Goal: Transaction & Acquisition: Purchase product/service

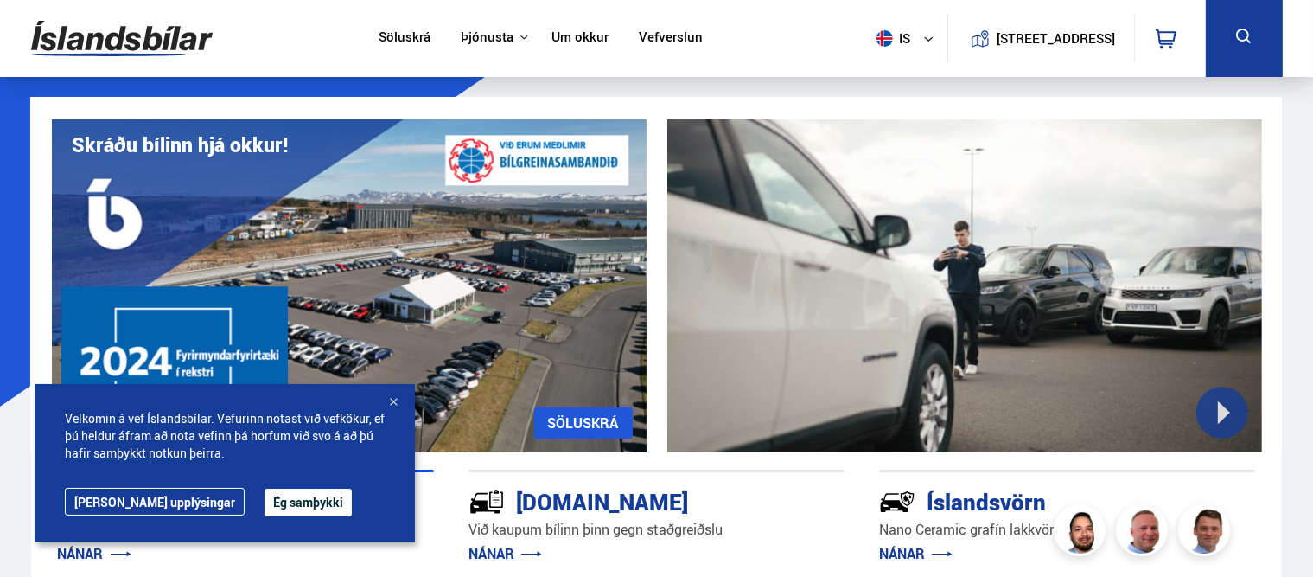
drag, startPoint x: 251, startPoint y: 508, endPoint x: 252, endPoint y: 491, distance: 16.5
click at [265, 508] on button "Ég samþykki" at bounding box center [308, 503] width 87 height 28
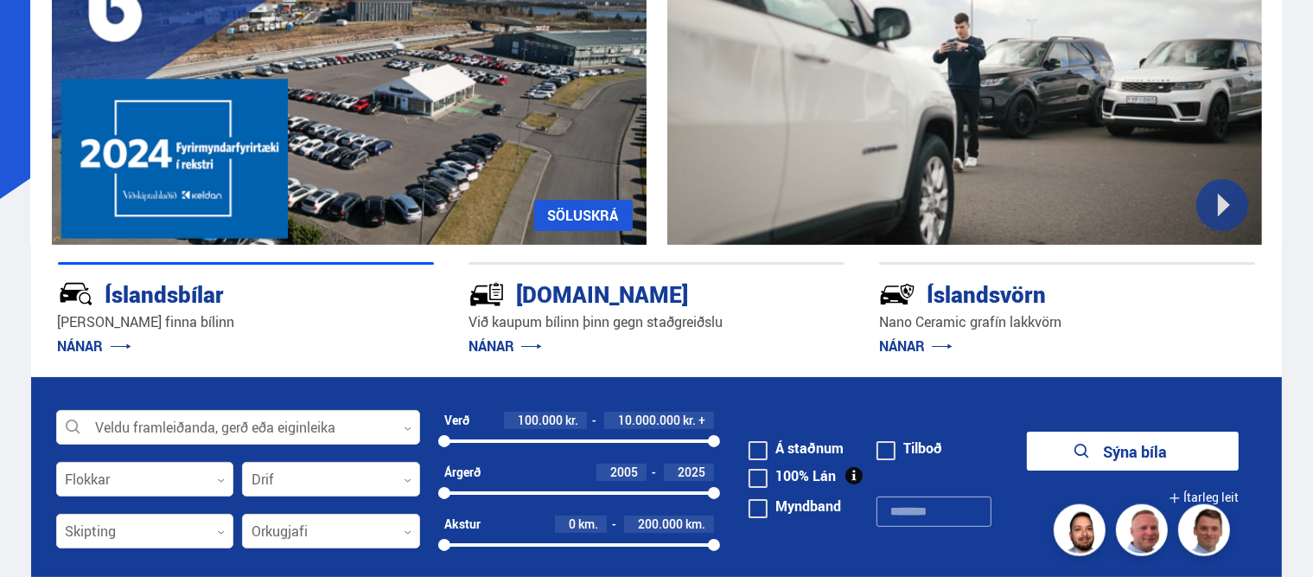
scroll to position [273, 0]
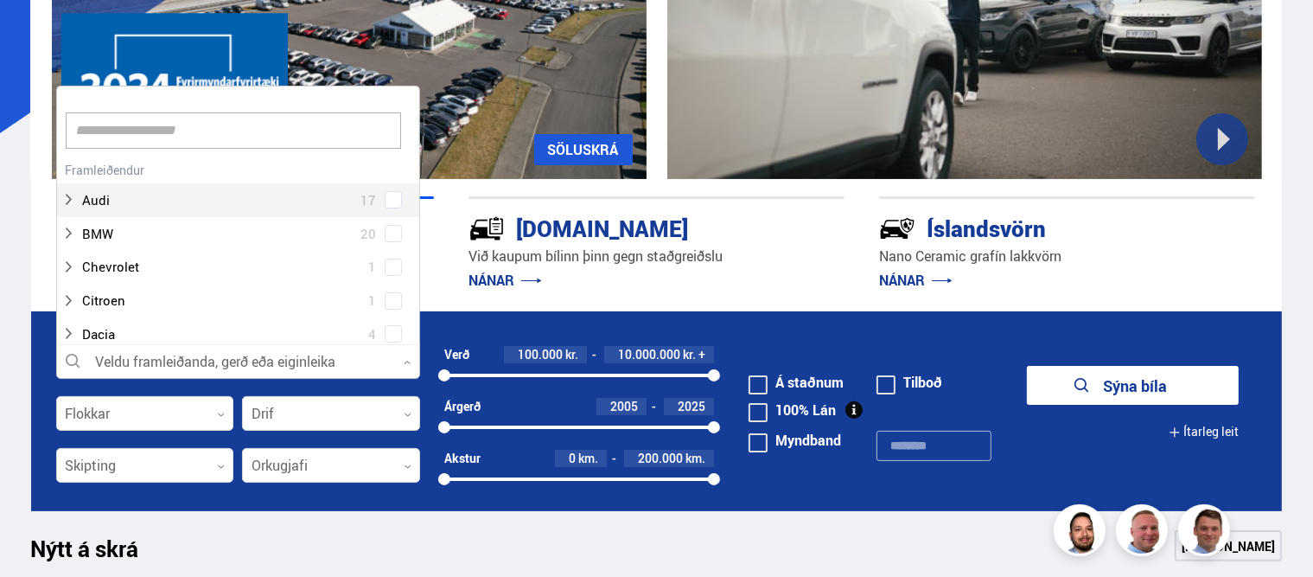
click at [247, 371] on div at bounding box center [238, 362] width 364 height 35
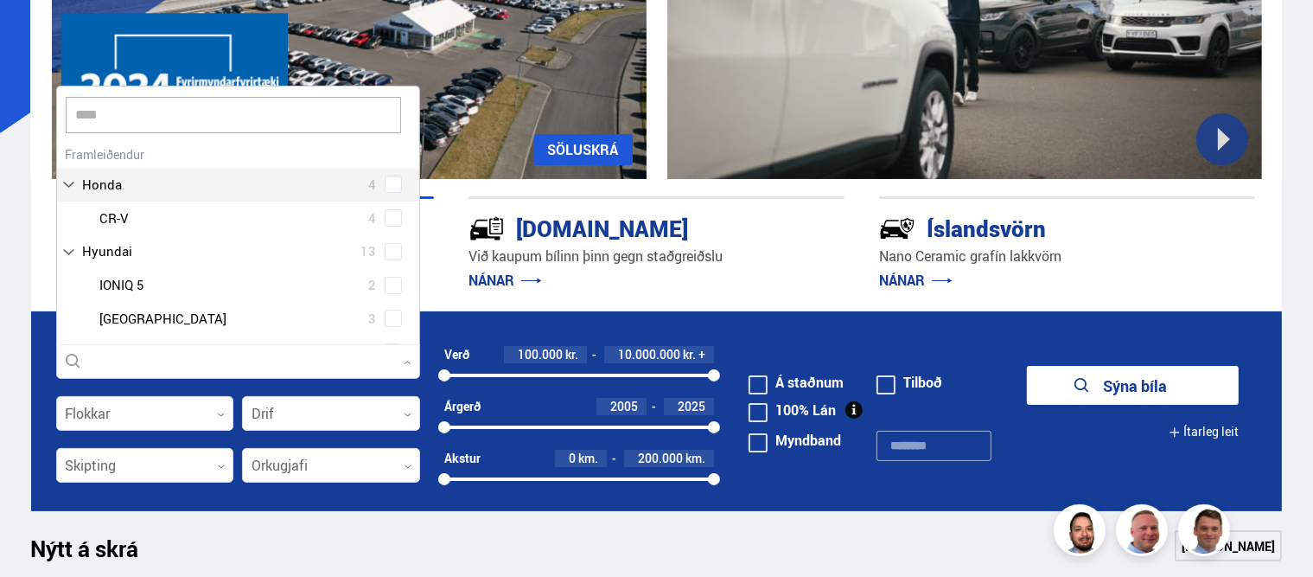
scroll to position [0, 0]
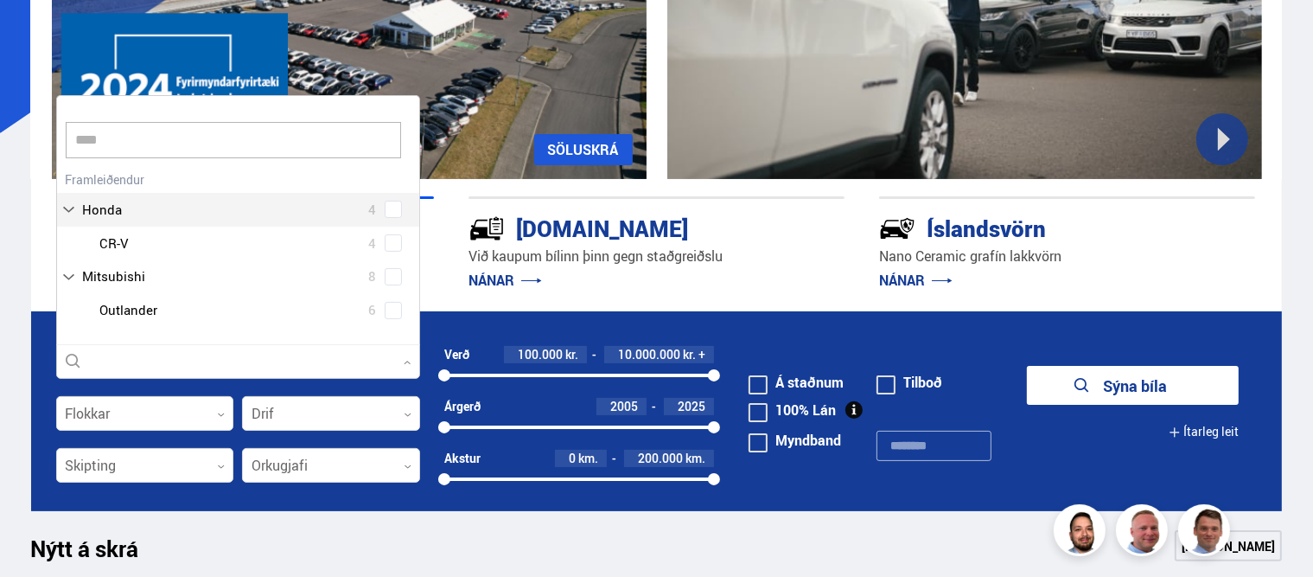
type input "*****"
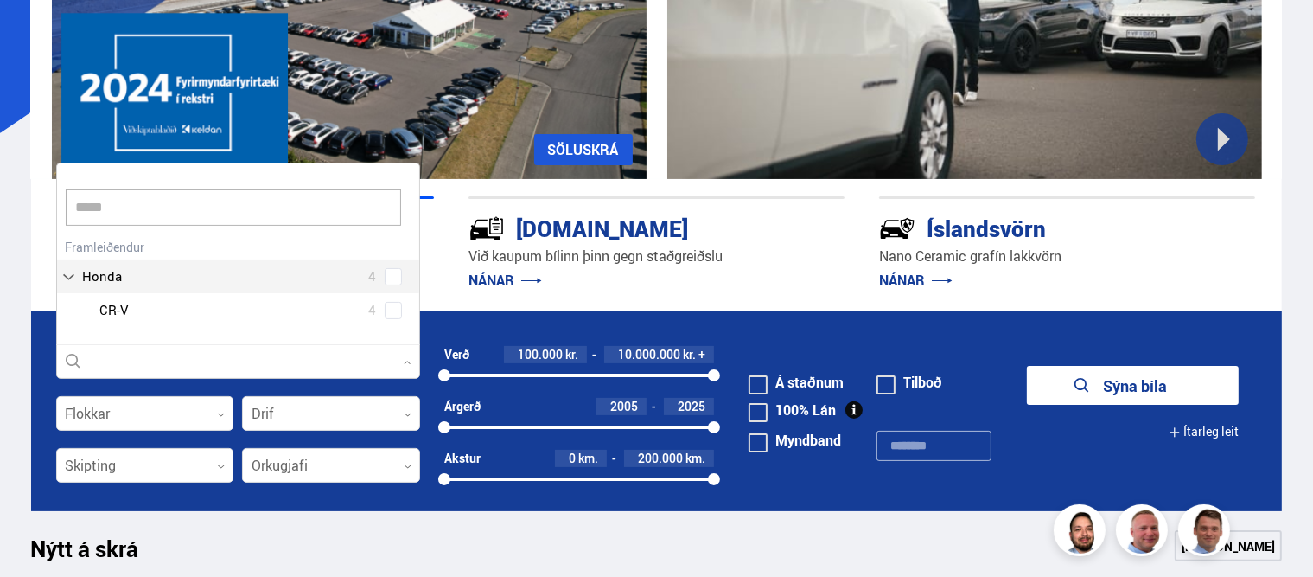
scroll to position [182, 365]
click at [1027, 366] on button "Sýna bíla" at bounding box center [1133, 385] width 212 height 39
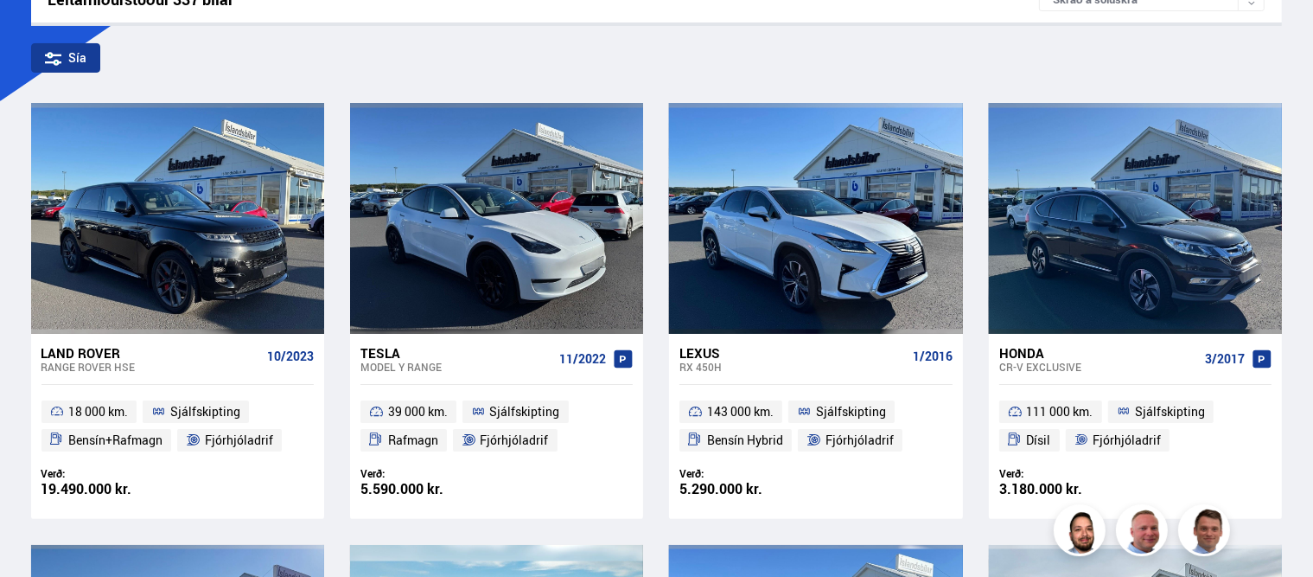
scroll to position [365, 0]
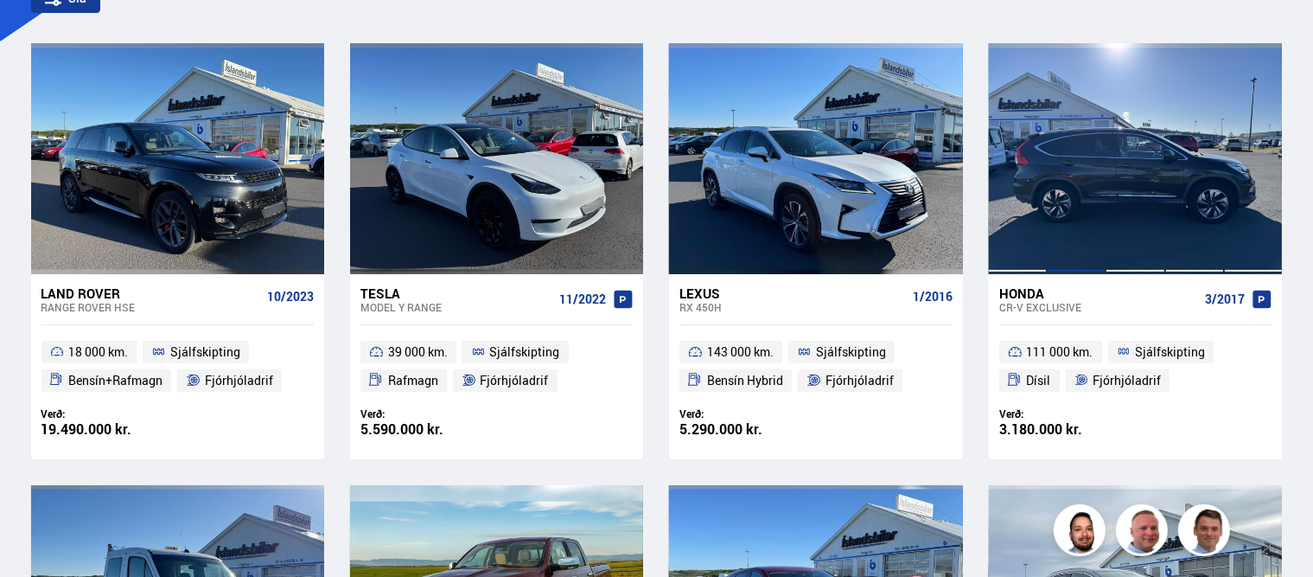
click at [1092, 193] on div at bounding box center [1076, 158] width 59 height 230
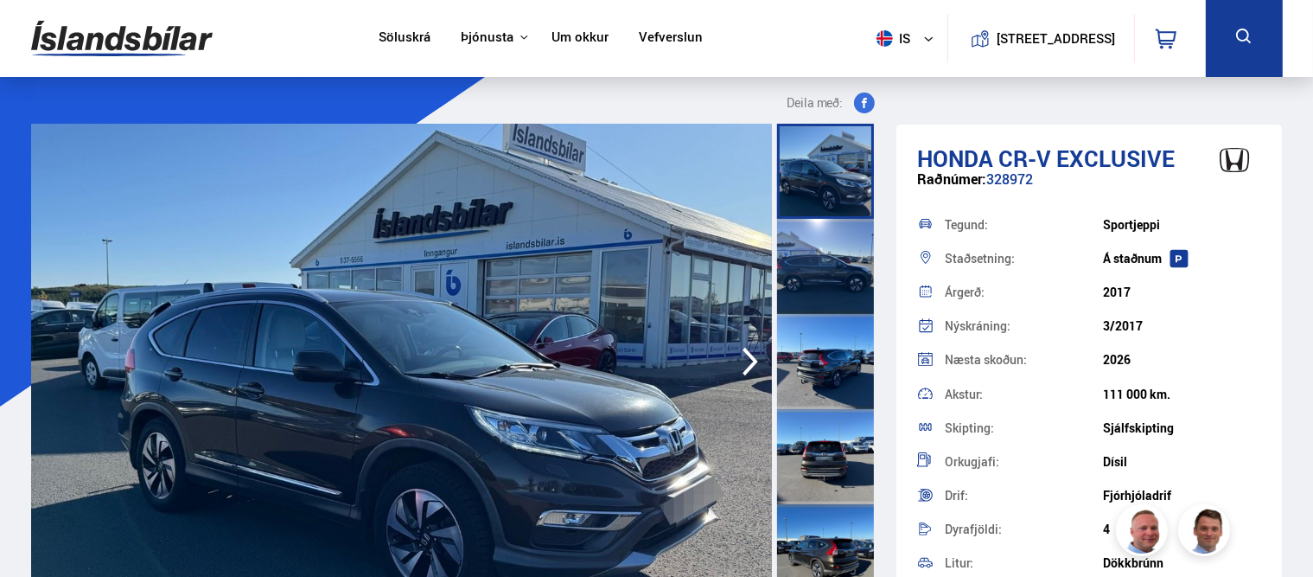
scroll to position [112, 0]
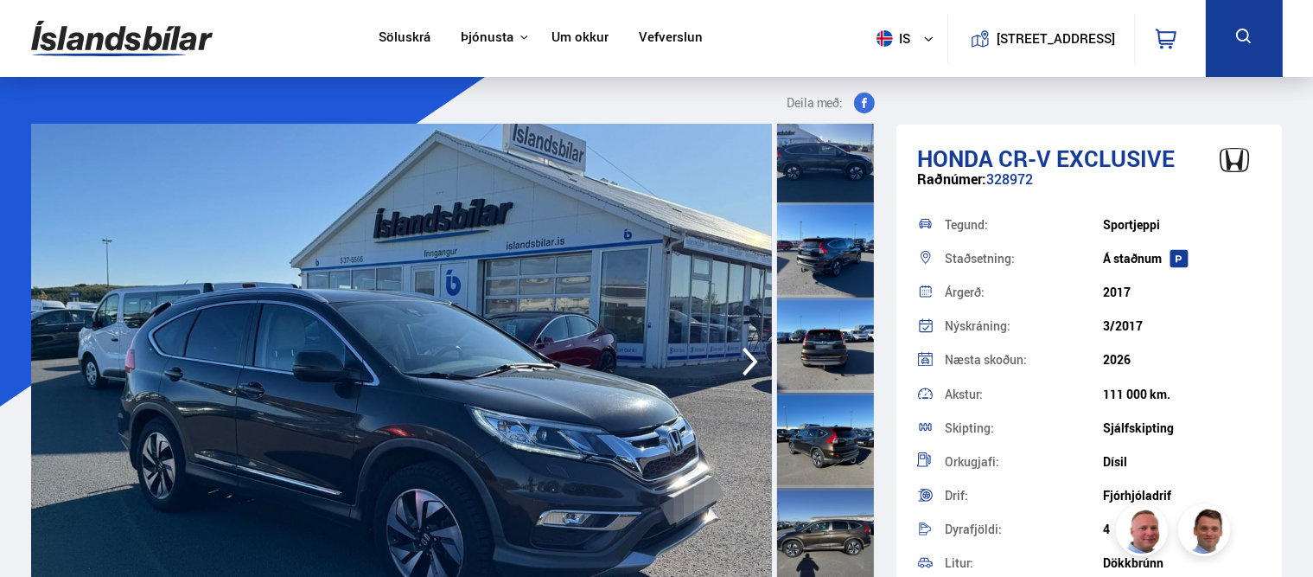
click at [553, 325] on img at bounding box center [401, 362] width 741 height 476
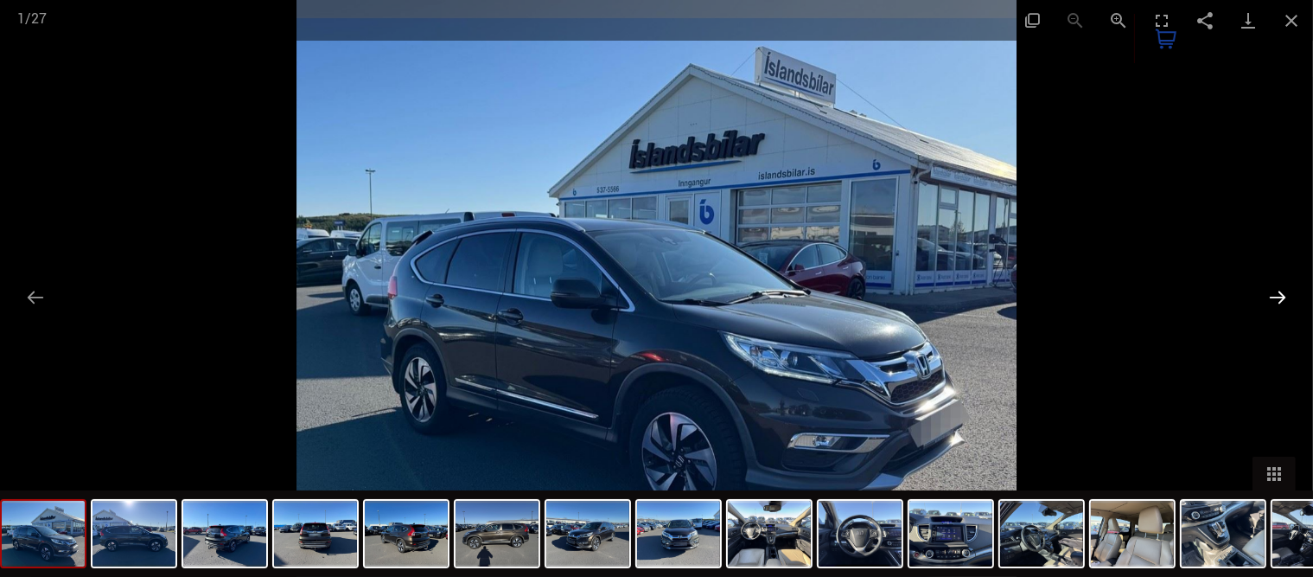
click at [1295, 299] on button "Next slide" at bounding box center [1278, 297] width 36 height 34
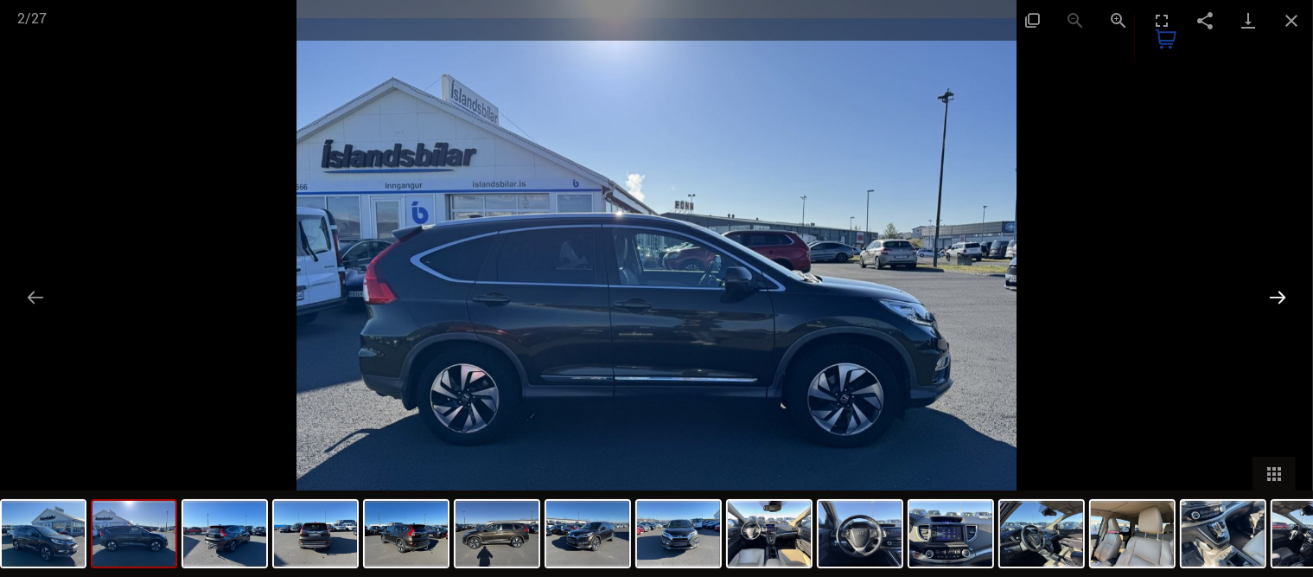
click at [1279, 295] on button "Next slide" at bounding box center [1278, 297] width 36 height 34
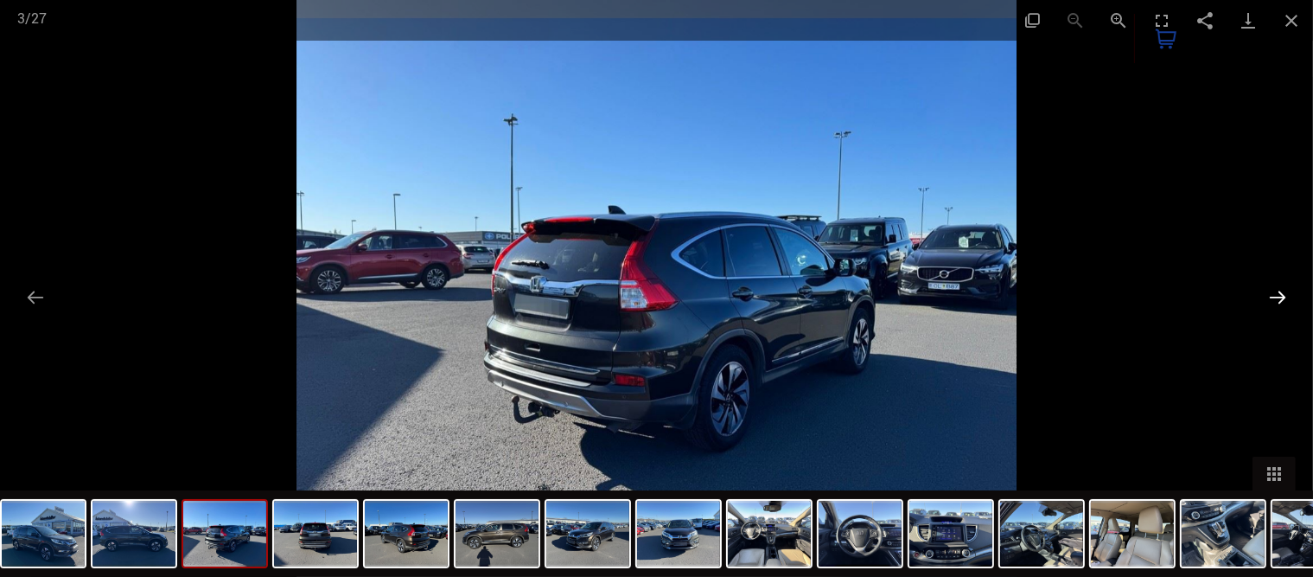
click at [1278, 295] on button "Next slide" at bounding box center [1278, 297] width 36 height 34
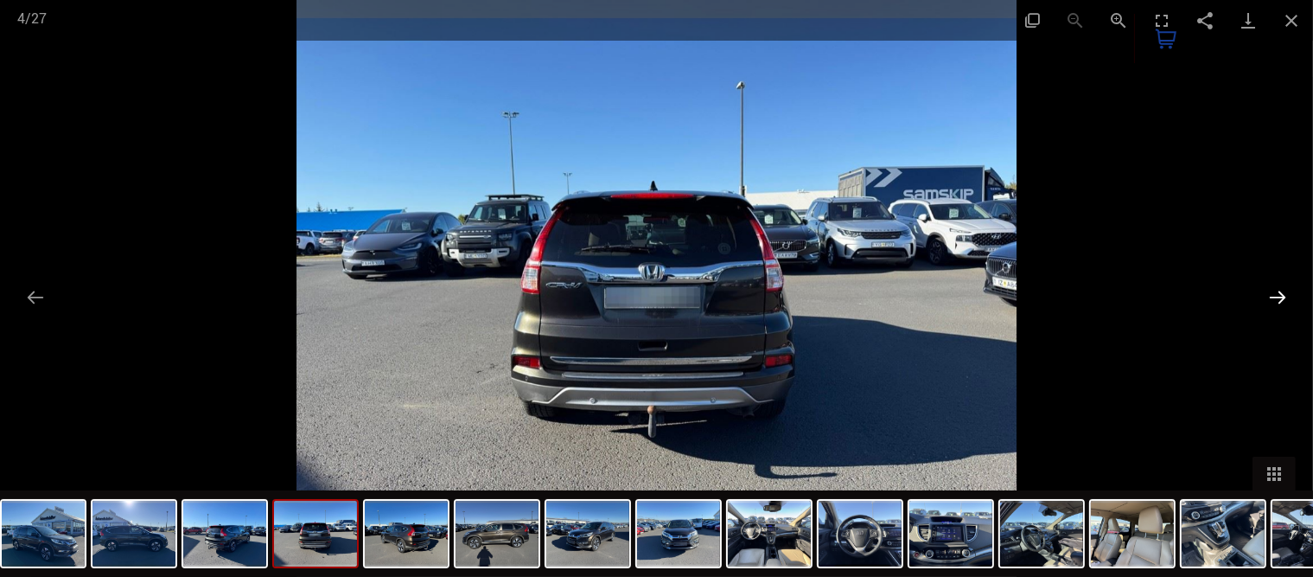
click at [1269, 291] on button "Next slide" at bounding box center [1278, 297] width 36 height 34
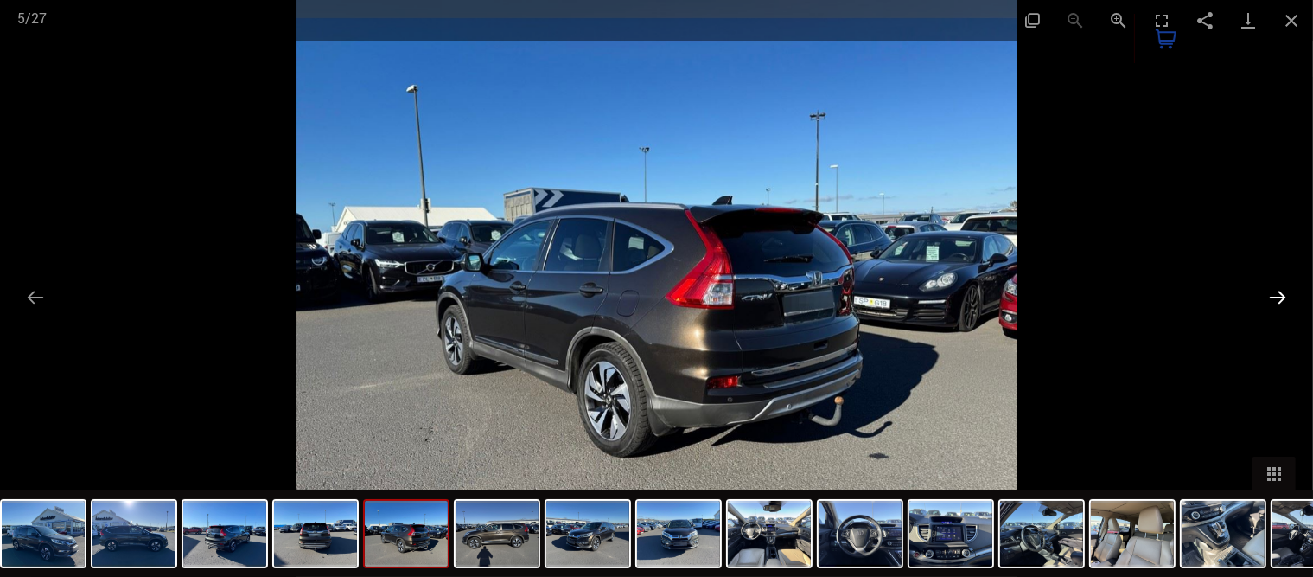
click at [1269, 291] on button "Next slide" at bounding box center [1278, 297] width 36 height 34
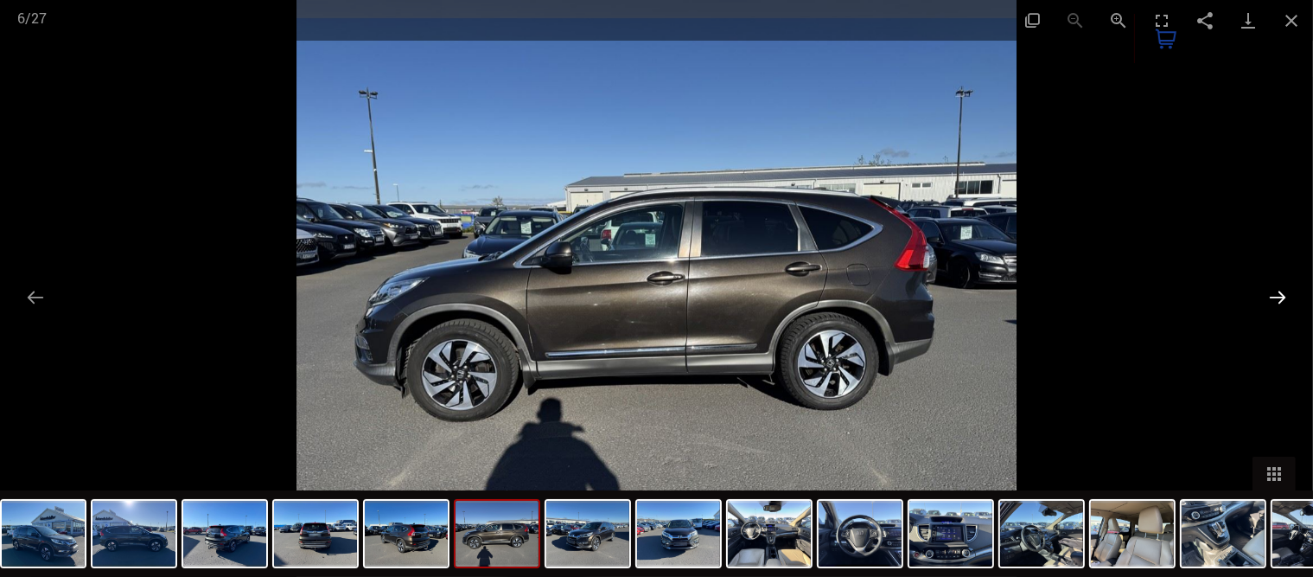
click at [1269, 291] on button "Next slide" at bounding box center [1278, 297] width 36 height 34
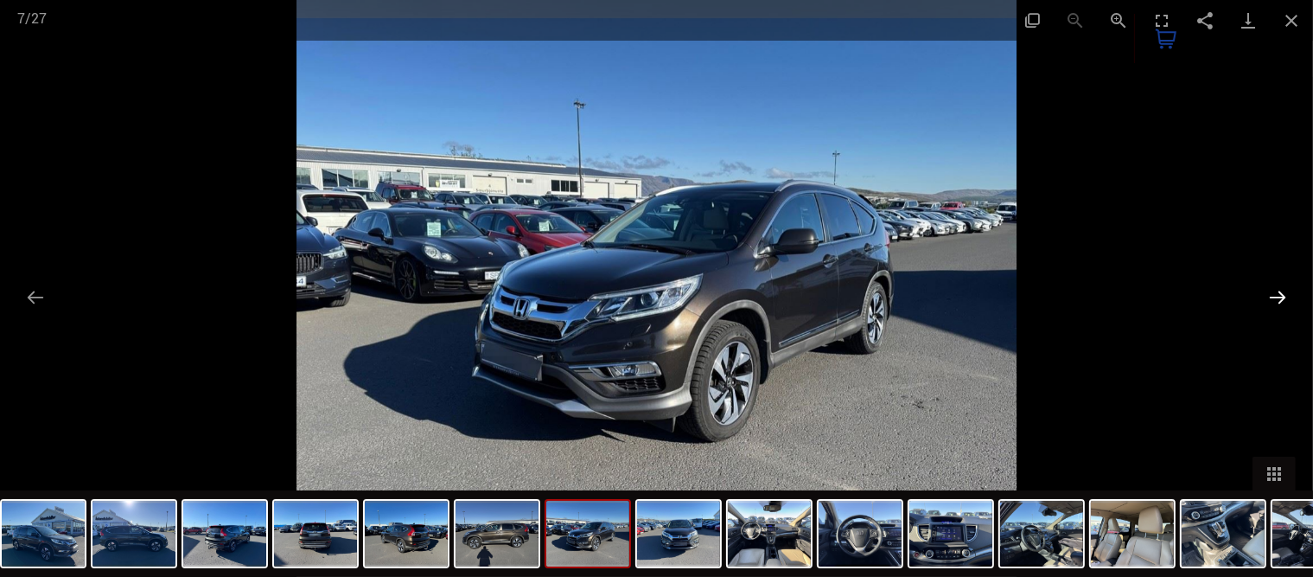
click at [1285, 292] on button "Next slide" at bounding box center [1278, 297] width 36 height 34
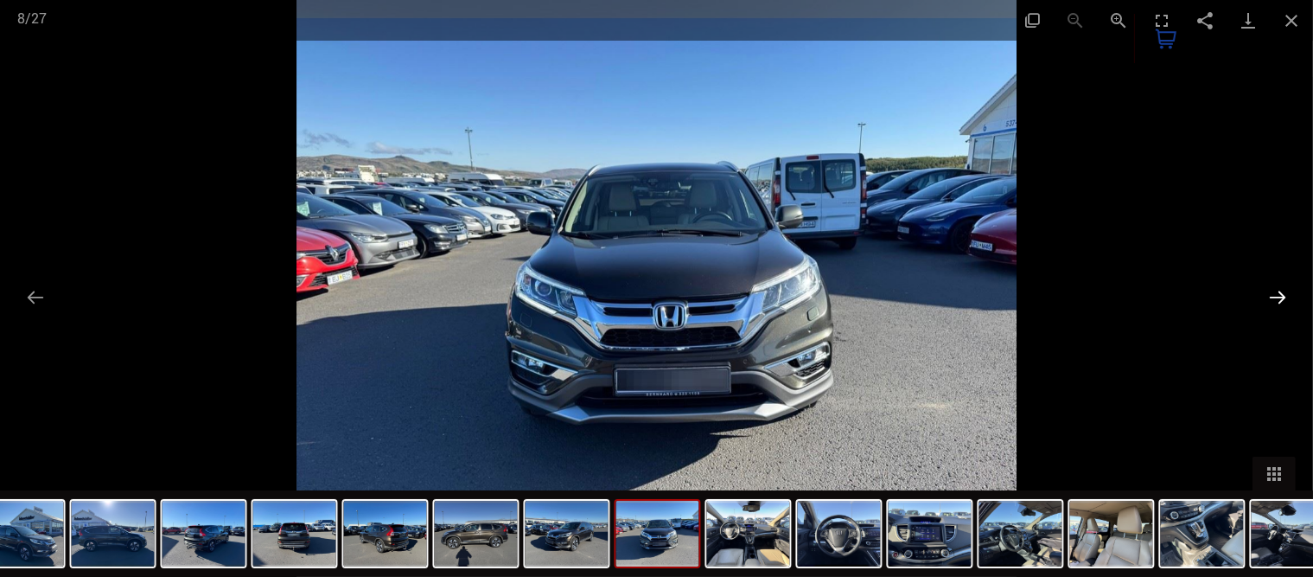
click at [1285, 292] on button "Next slide" at bounding box center [1278, 297] width 36 height 34
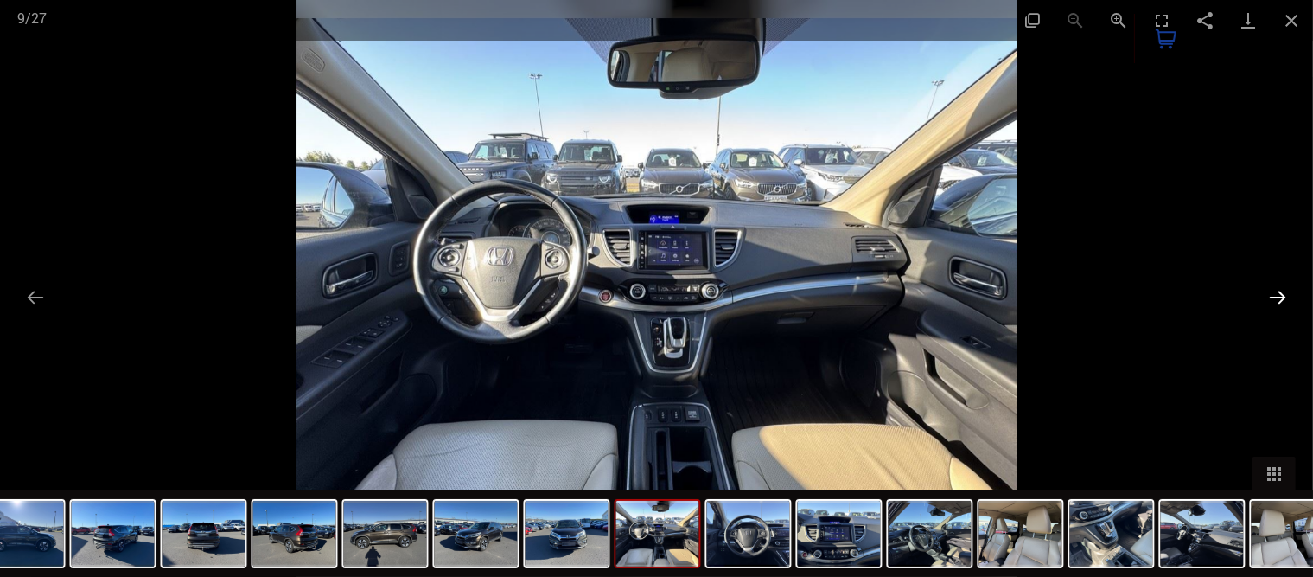
click at [1271, 296] on button "Next slide" at bounding box center [1278, 297] width 36 height 34
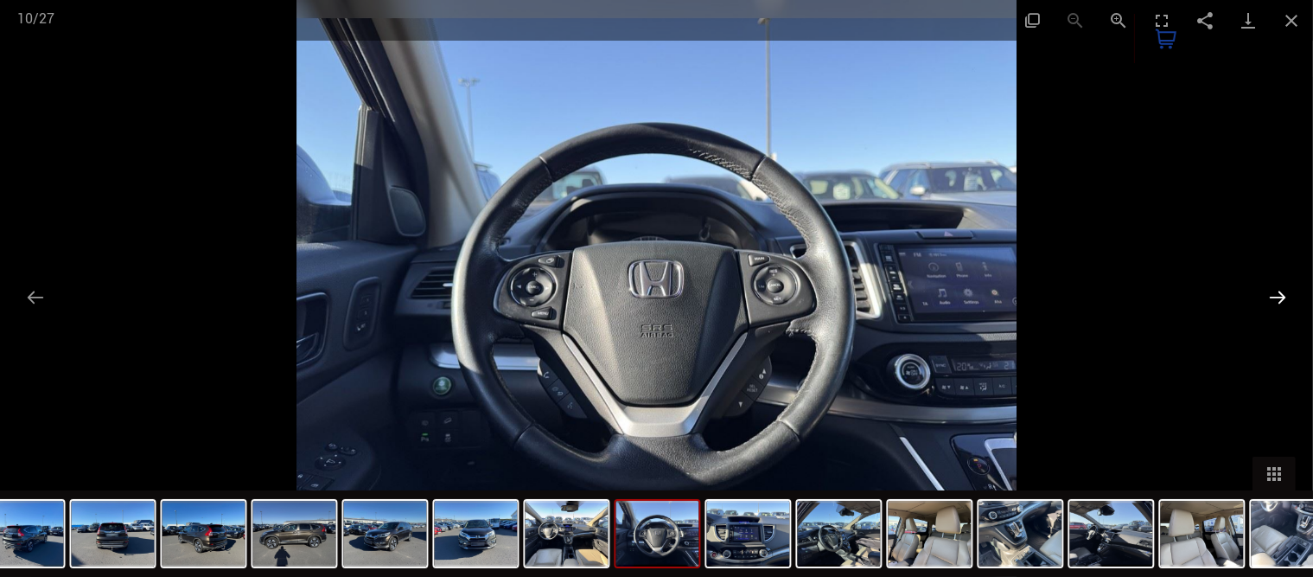
click at [1268, 293] on button "Next slide" at bounding box center [1278, 297] width 36 height 34
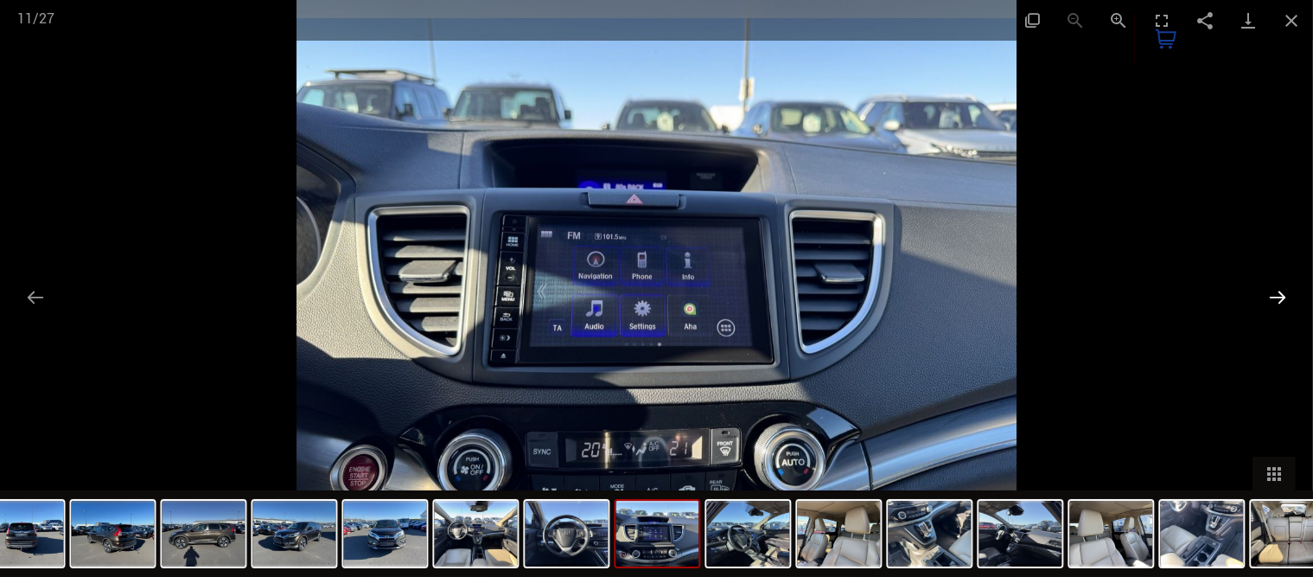
click at [1268, 293] on button "Next slide" at bounding box center [1278, 297] width 36 height 34
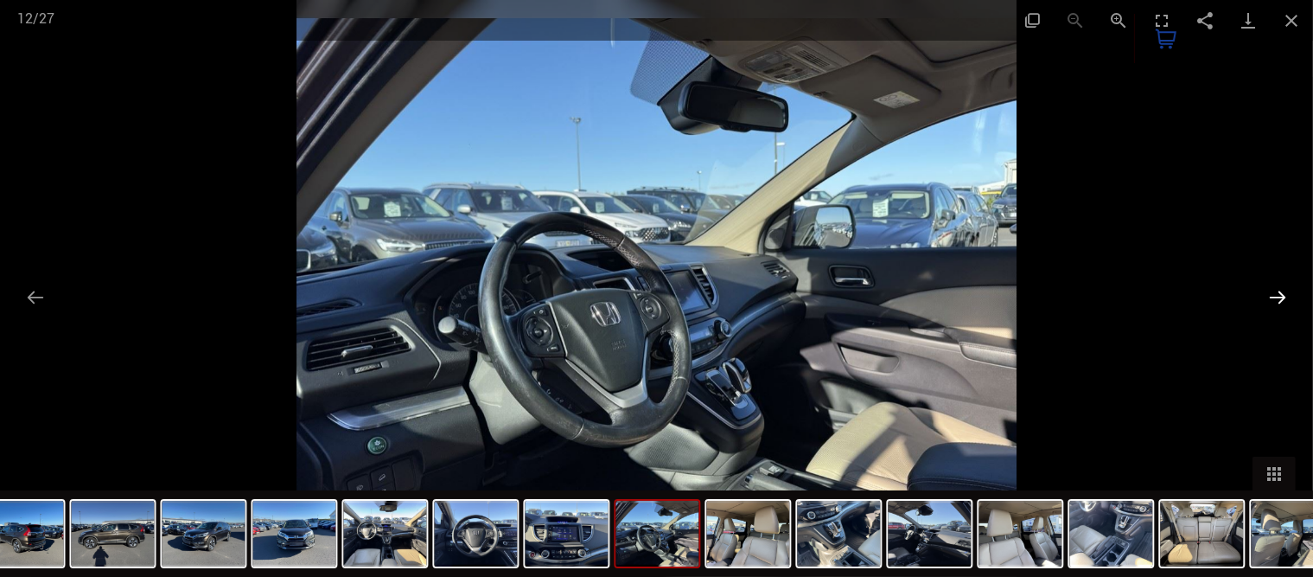
click at [1268, 293] on button "Next slide" at bounding box center [1278, 297] width 36 height 34
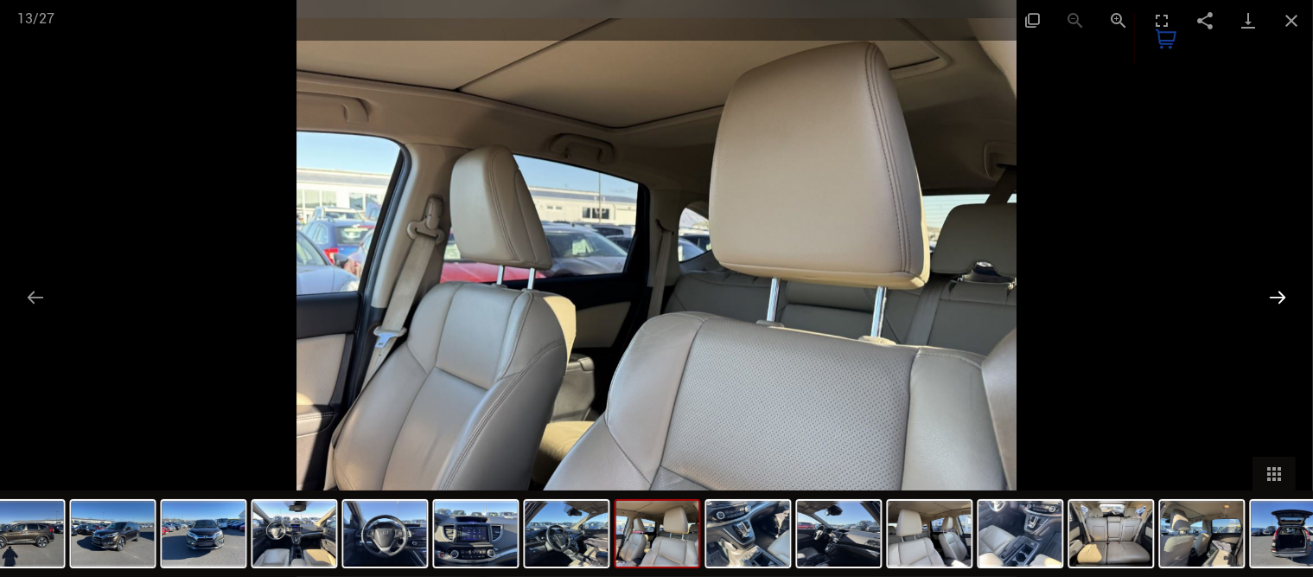
click at [1267, 292] on button "Next slide" at bounding box center [1278, 297] width 36 height 34
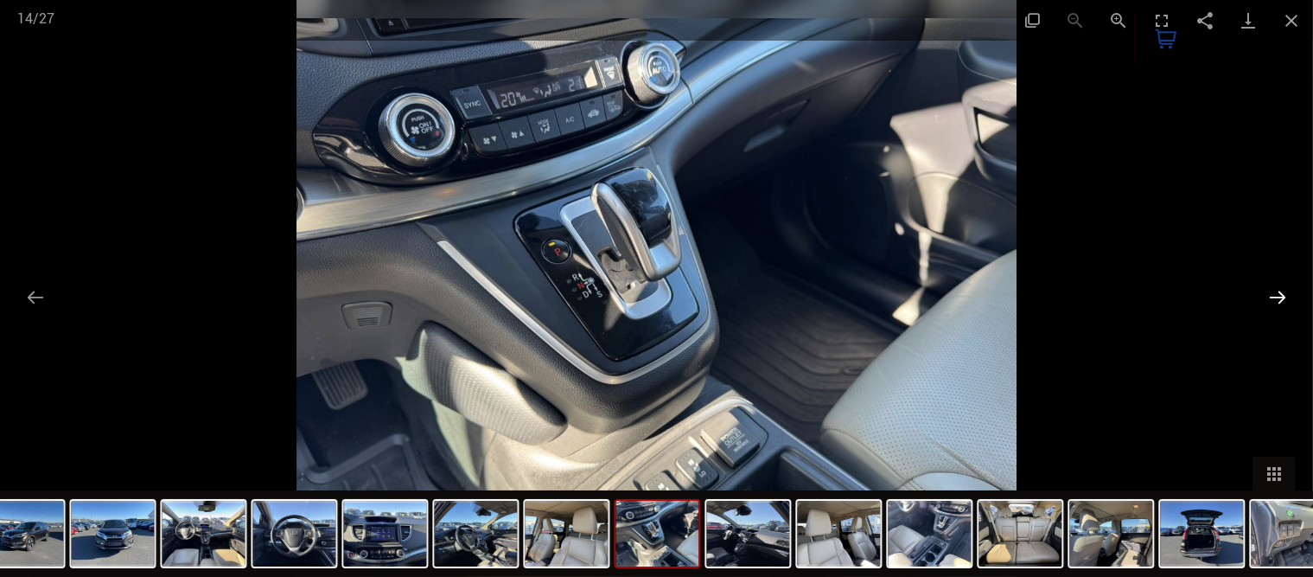
click at [1267, 292] on button "Next slide" at bounding box center [1278, 297] width 36 height 34
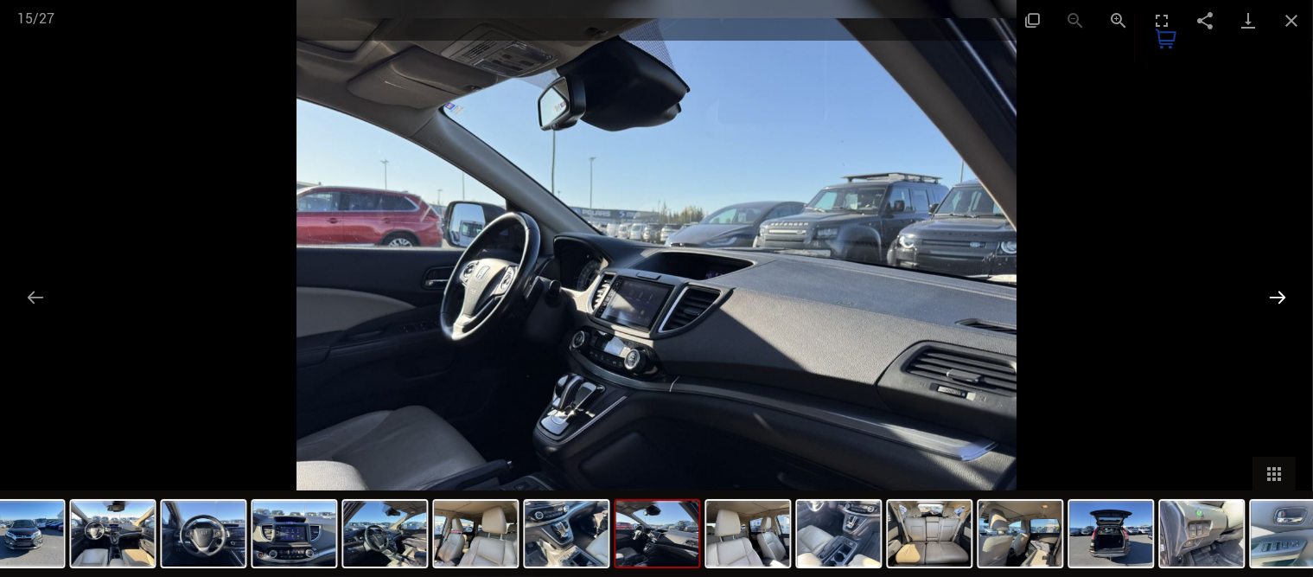
click at [1267, 292] on button "Next slide" at bounding box center [1278, 297] width 36 height 34
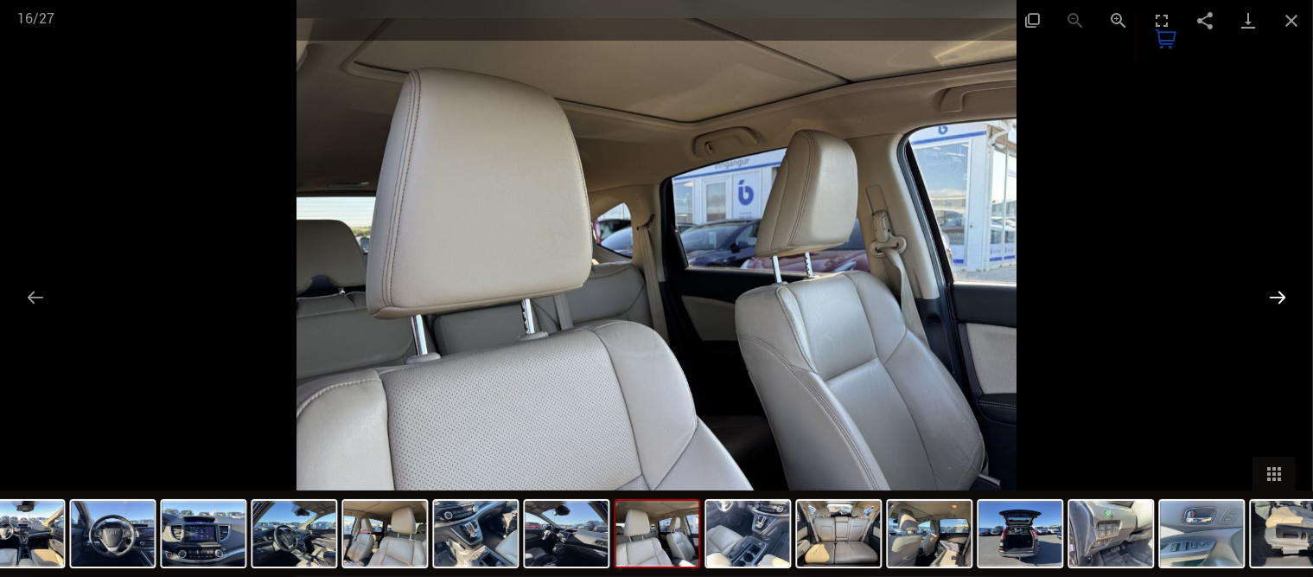
click at [1262, 290] on button "Next slide" at bounding box center [1278, 297] width 36 height 34
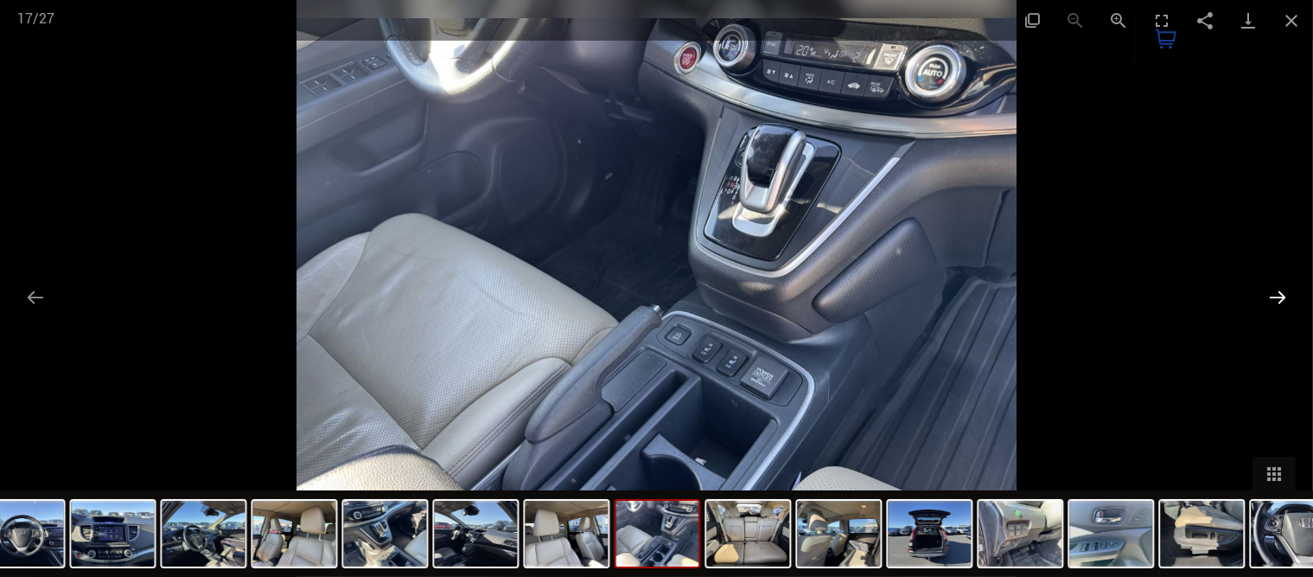
click at [1262, 290] on button "Next slide" at bounding box center [1278, 297] width 36 height 34
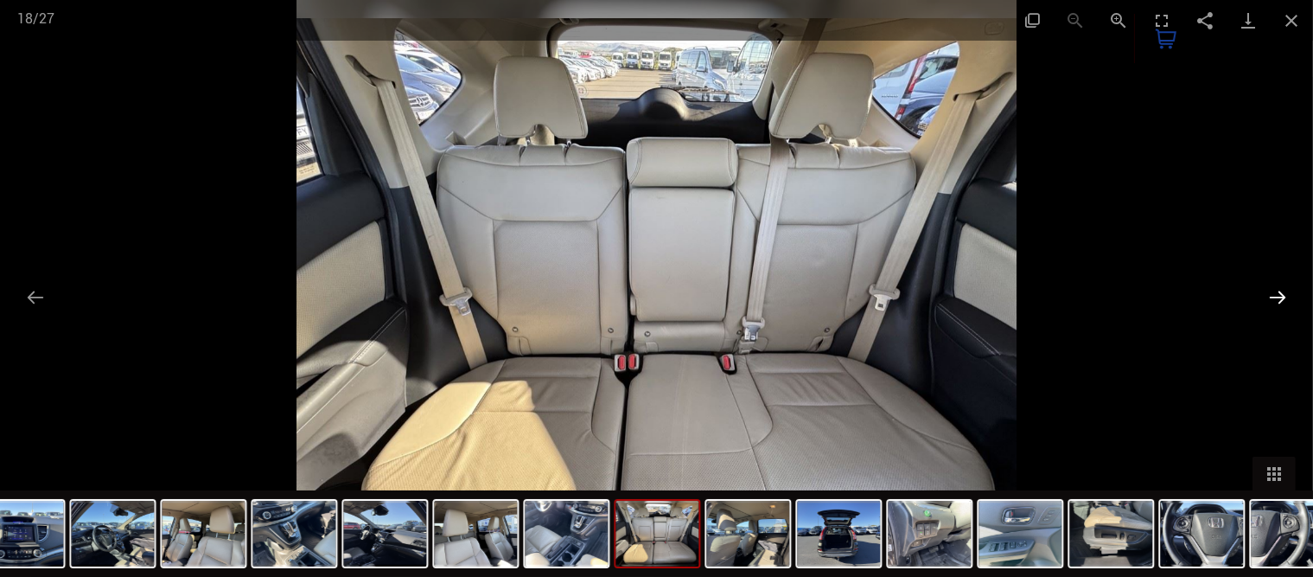
click at [1262, 290] on button "Next slide" at bounding box center [1278, 297] width 36 height 34
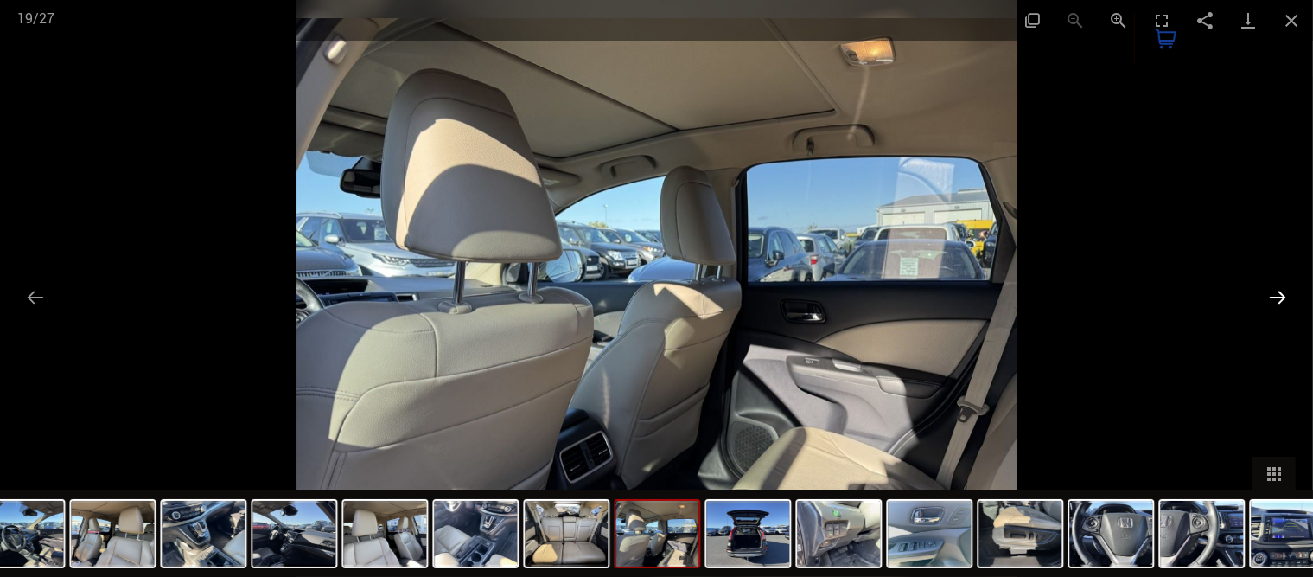
click at [1261, 290] on button "Next slide" at bounding box center [1278, 297] width 36 height 34
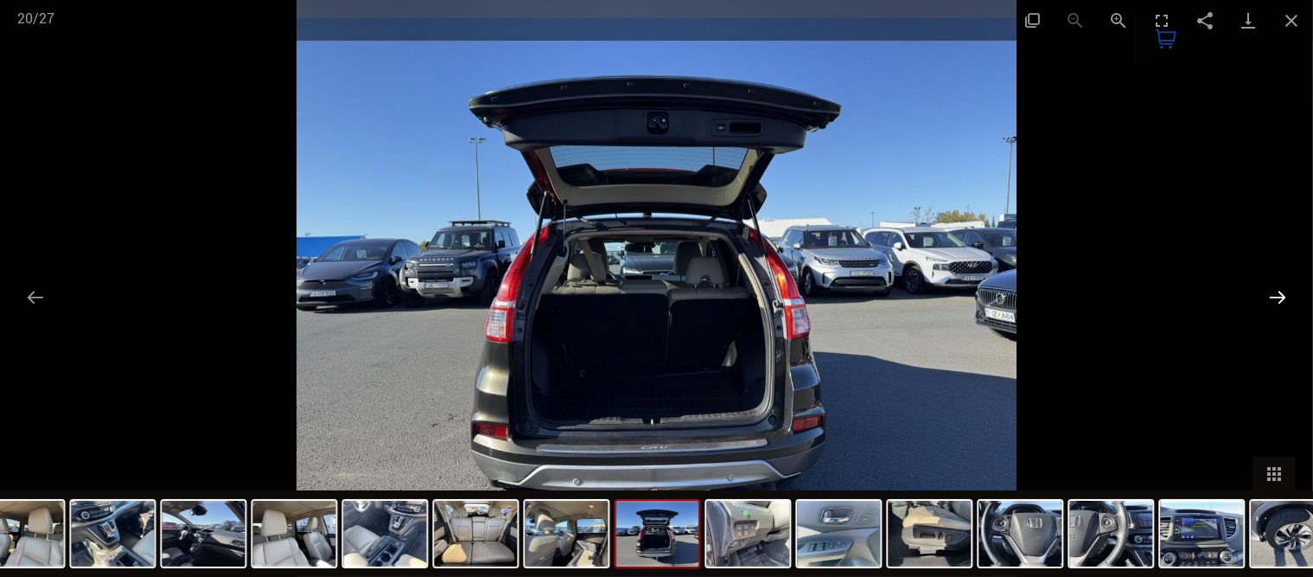
click at [1261, 290] on button "Next slide" at bounding box center [1278, 297] width 36 height 34
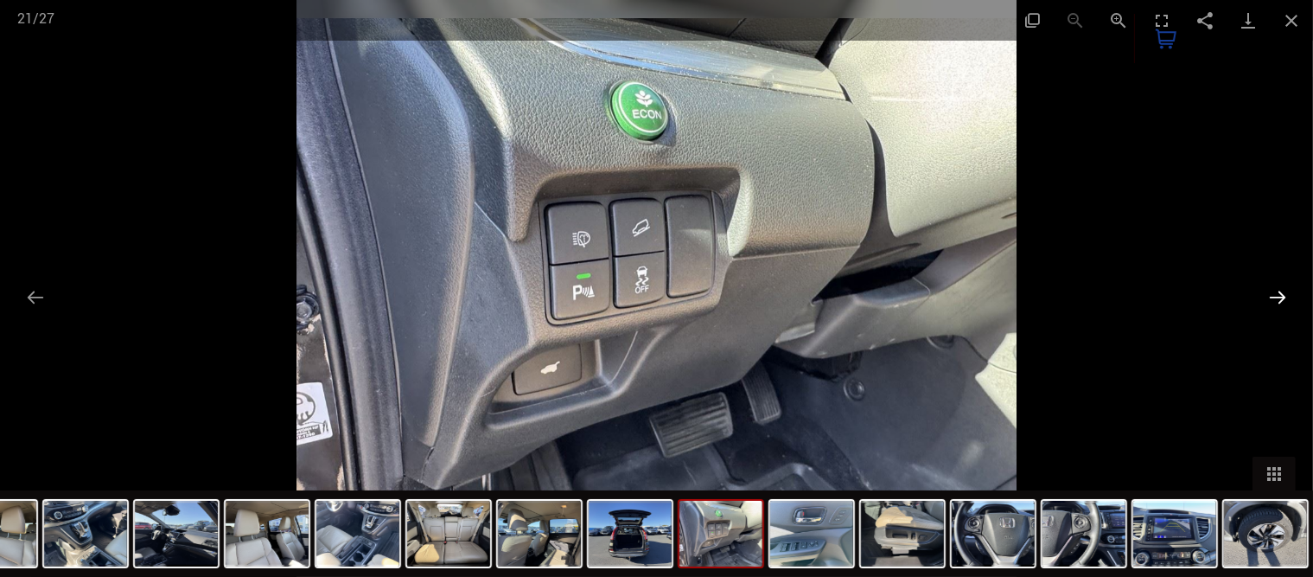
click at [1261, 290] on button "Next slide" at bounding box center [1278, 297] width 36 height 34
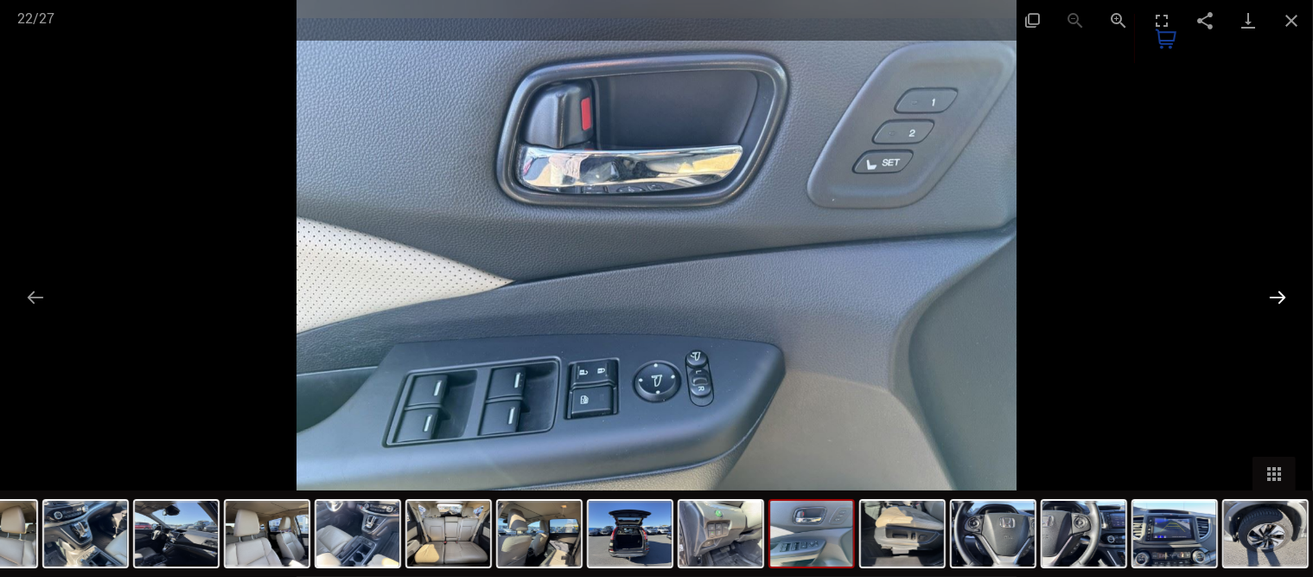
click at [1261, 290] on button "Next slide" at bounding box center [1278, 297] width 36 height 34
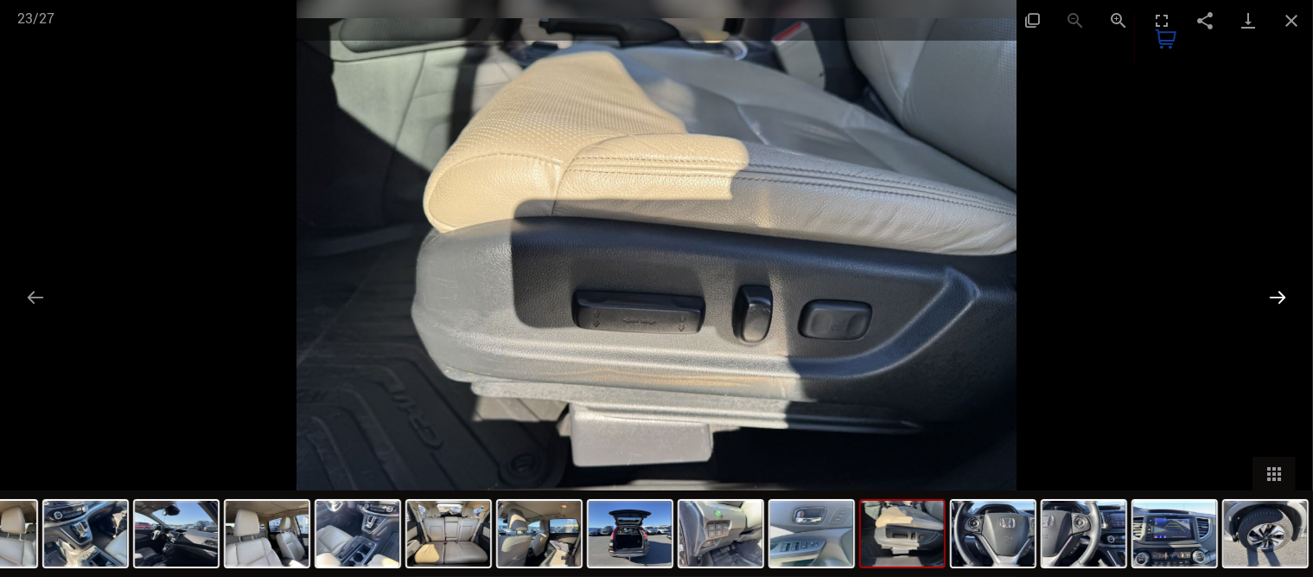
click at [1261, 290] on button "Next slide" at bounding box center [1278, 297] width 36 height 34
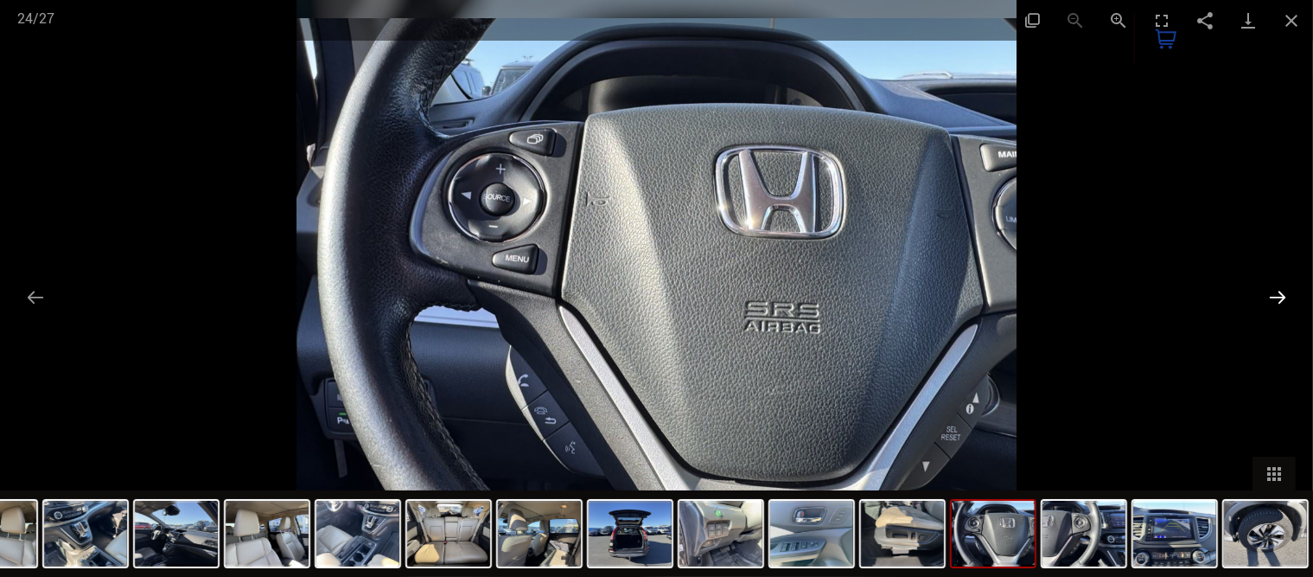
click at [1261, 290] on button "Next slide" at bounding box center [1278, 297] width 36 height 34
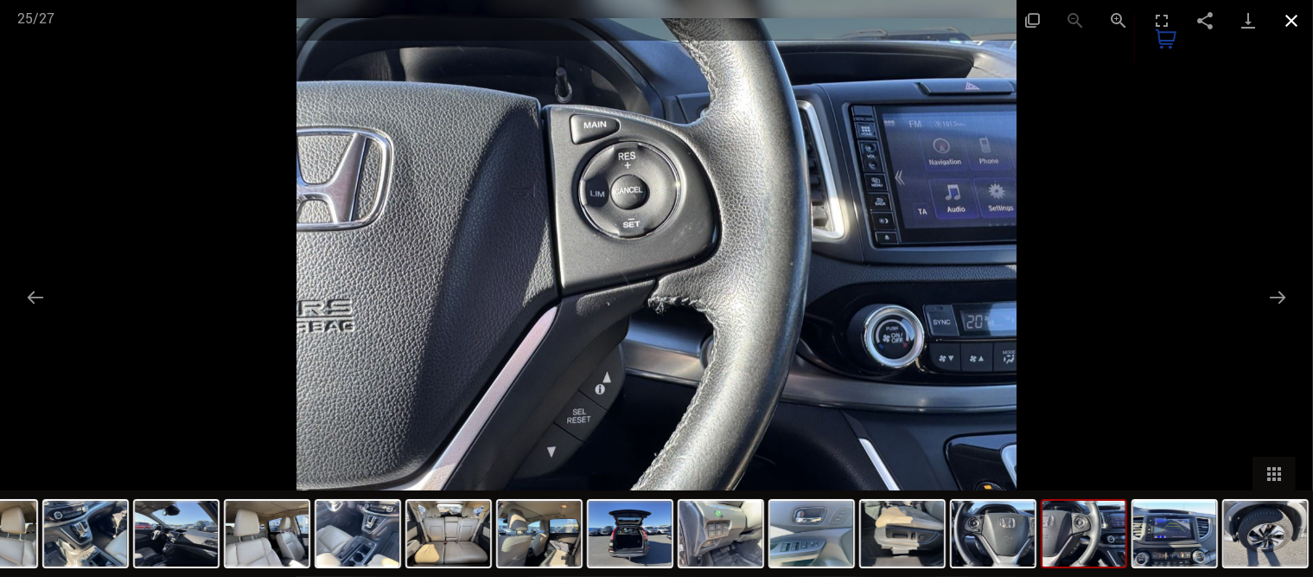
click at [1285, 18] on button "Close gallery" at bounding box center [1291, 20] width 43 height 41
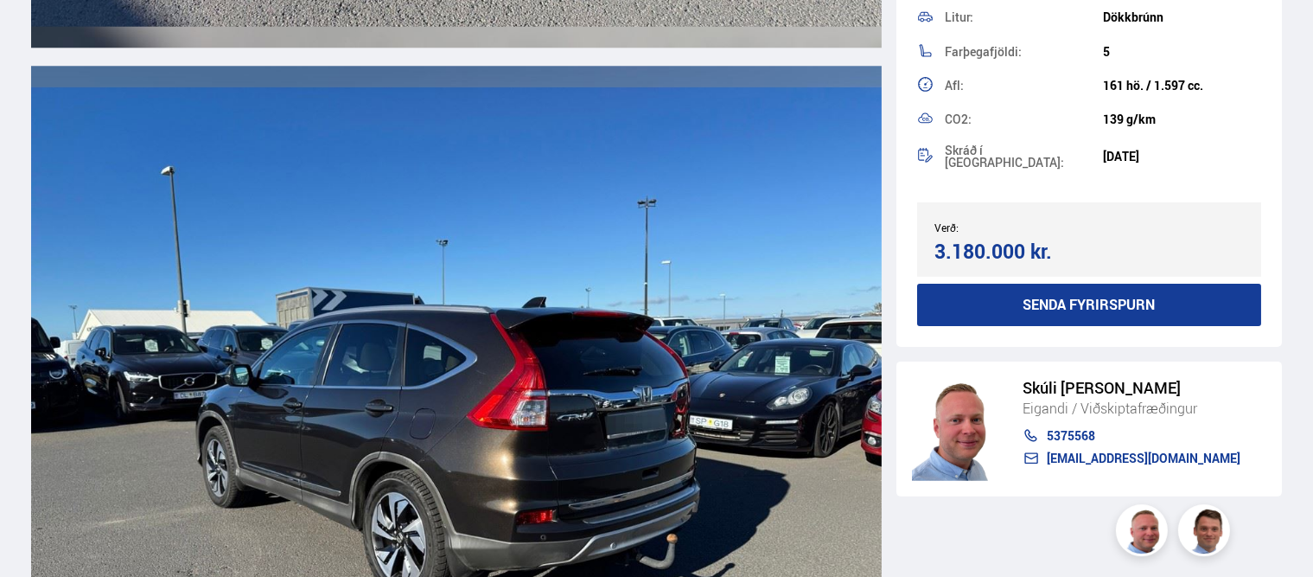
scroll to position [4748, 0]
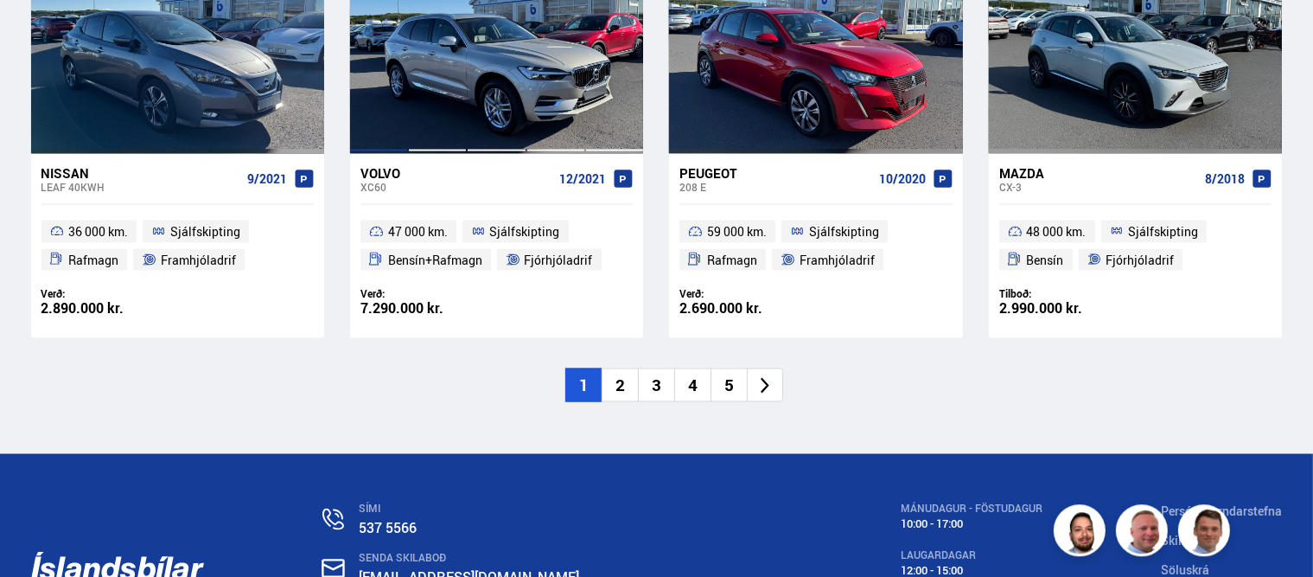
scroll to position [2742, 0]
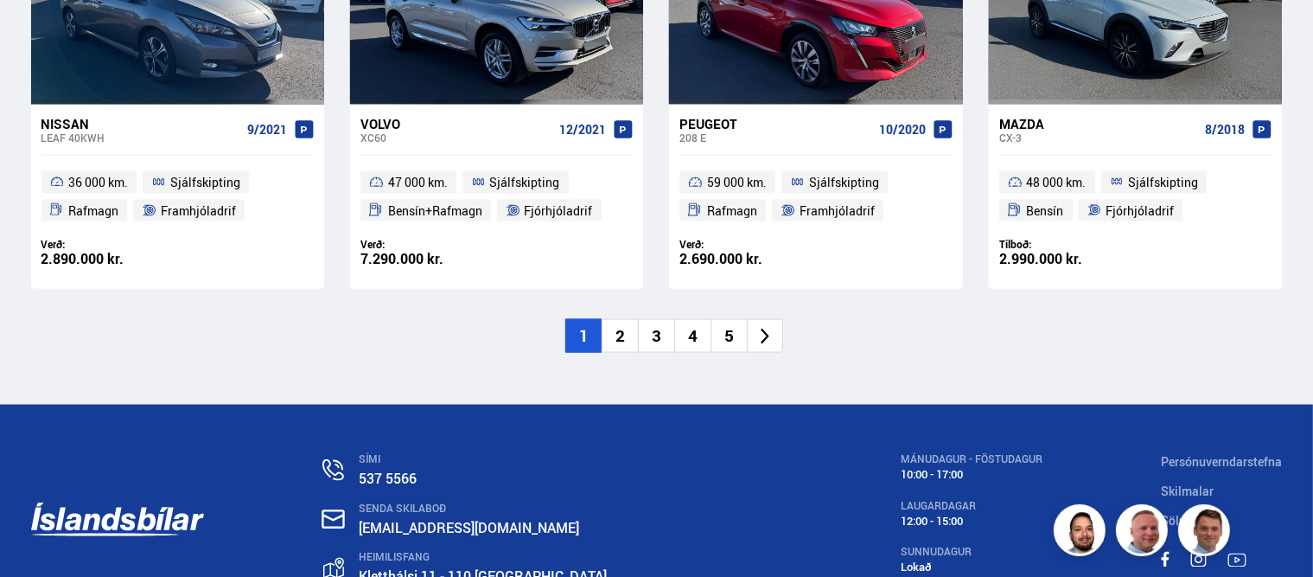
click at [765, 336] on icon at bounding box center [766, 337] width 20 height 20
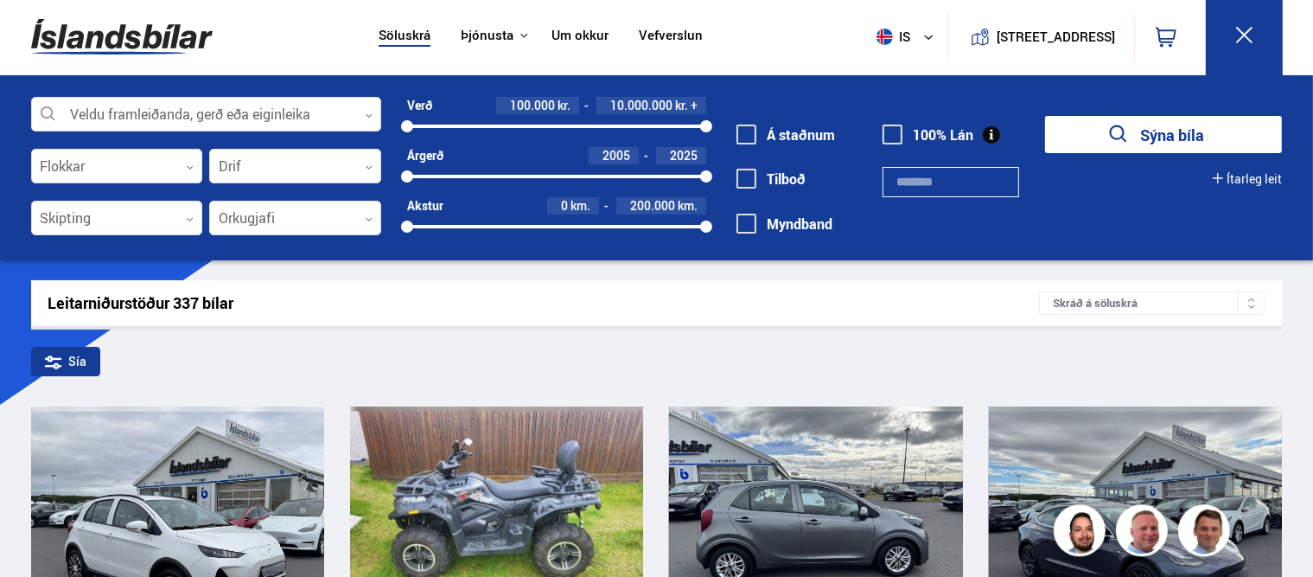
scroll to position [91, 0]
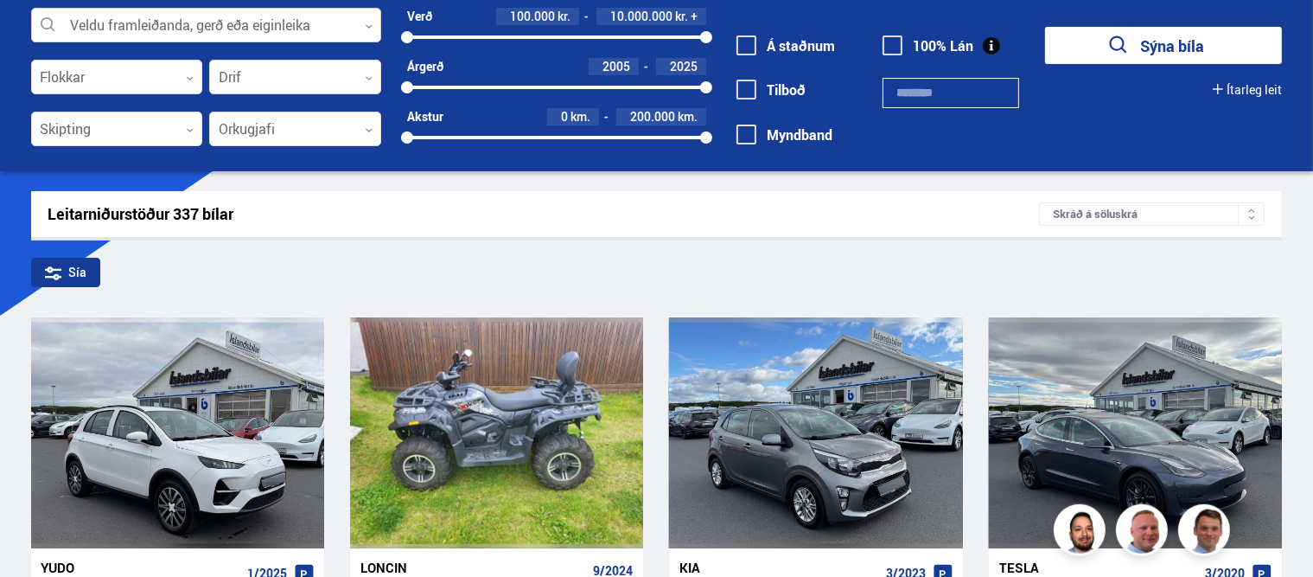
click at [320, 27] on div at bounding box center [206, 26] width 350 height 35
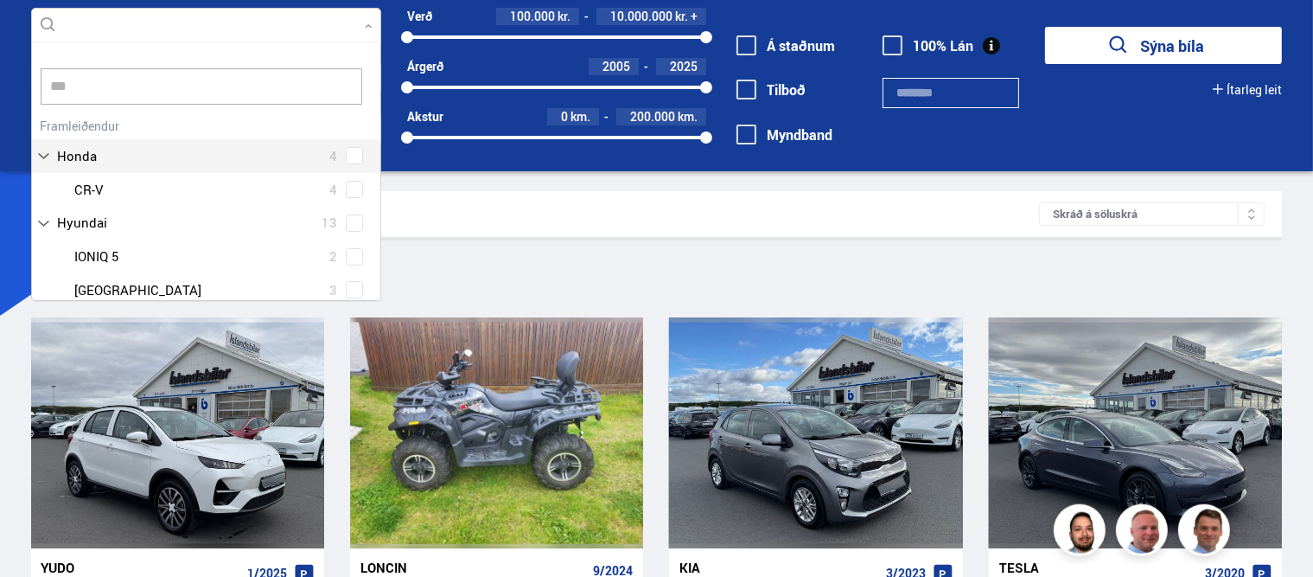
scroll to position [260, 366]
type input "*"
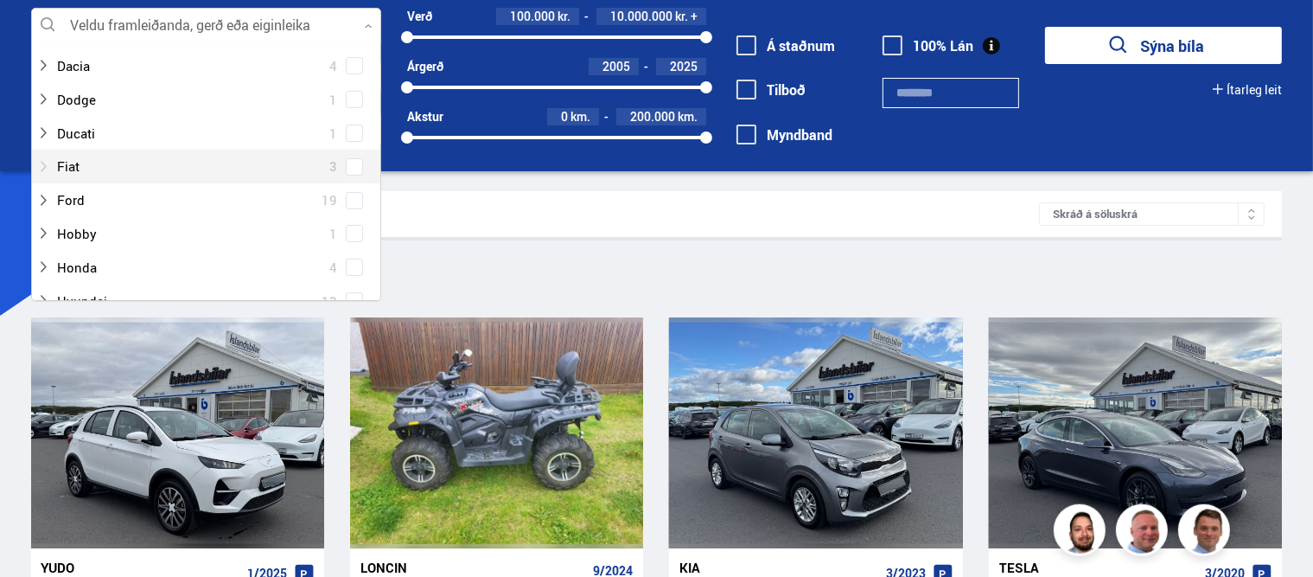
scroll to position [335, 0]
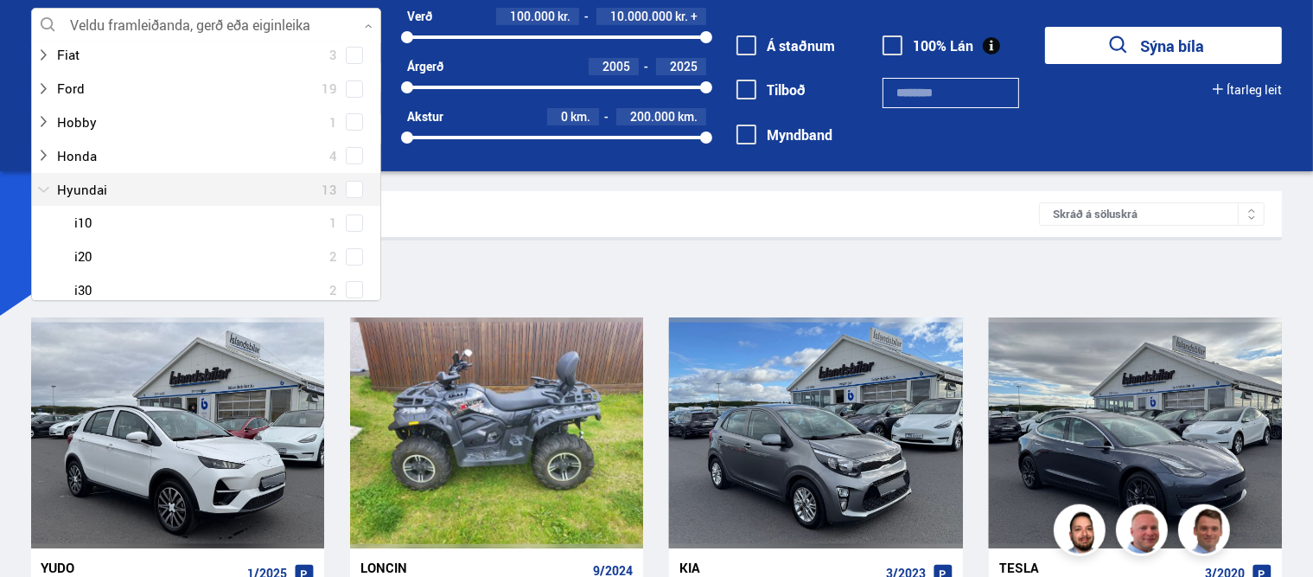
click at [167, 177] on div at bounding box center [188, 189] width 305 height 25
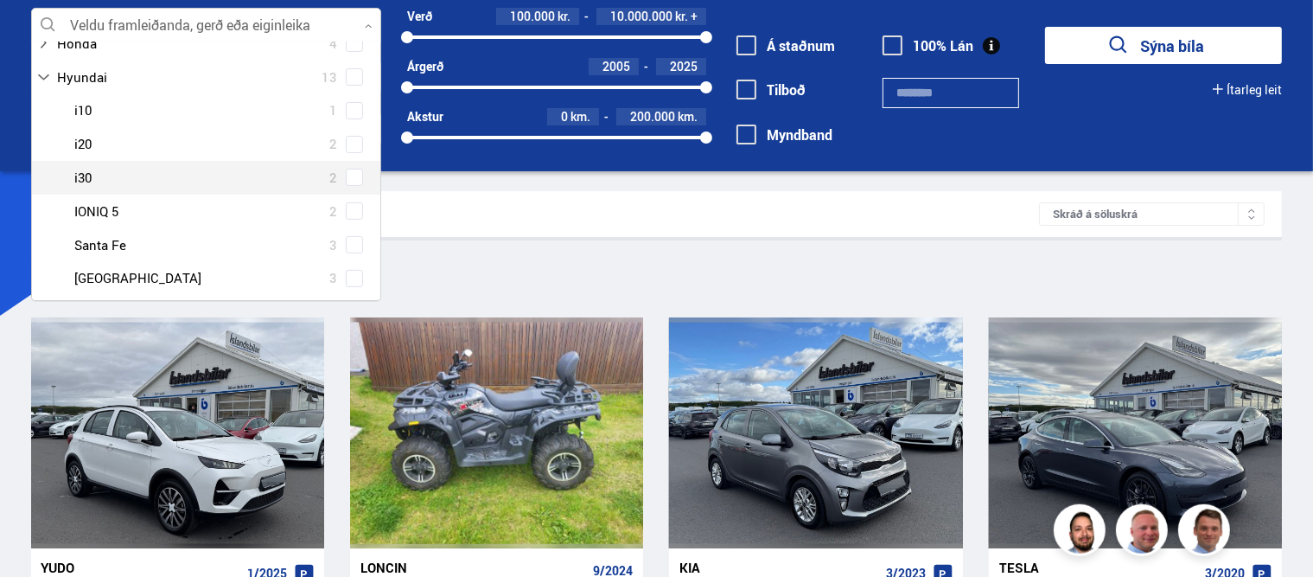
scroll to position [560, 0]
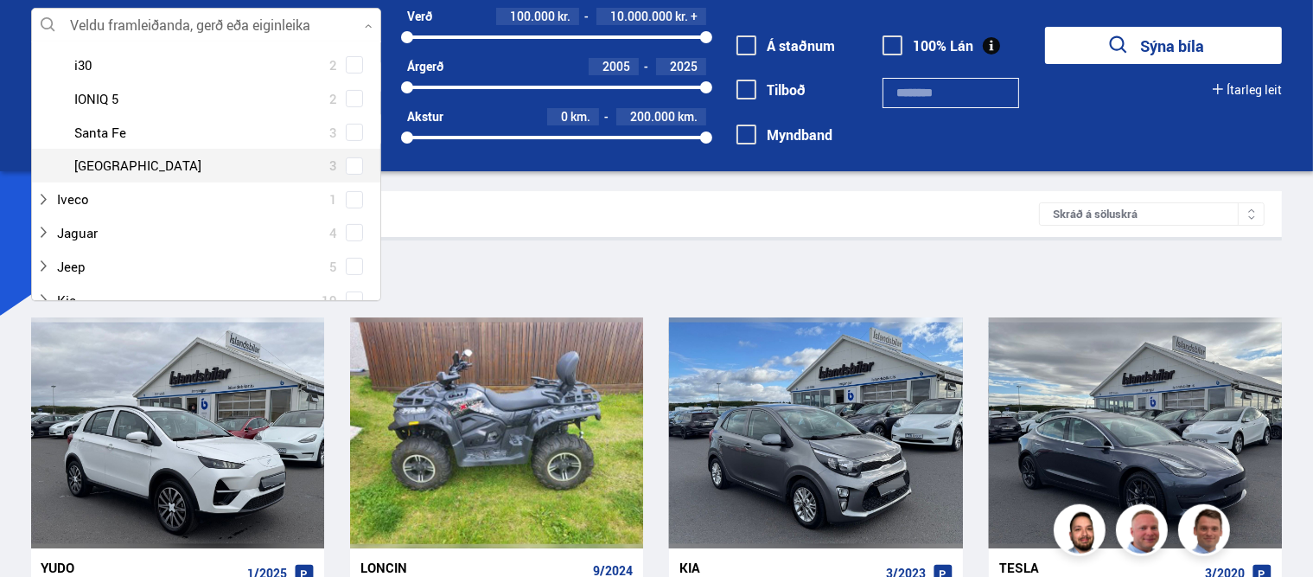
click at [92, 170] on div at bounding box center [223, 165] width 305 height 25
click at [92, 164] on div at bounding box center [223, 165] width 305 height 25
click at [329, 161] on div at bounding box center [223, 165] width 305 height 25
click at [346, 169] on span at bounding box center [354, 165] width 17 height 17
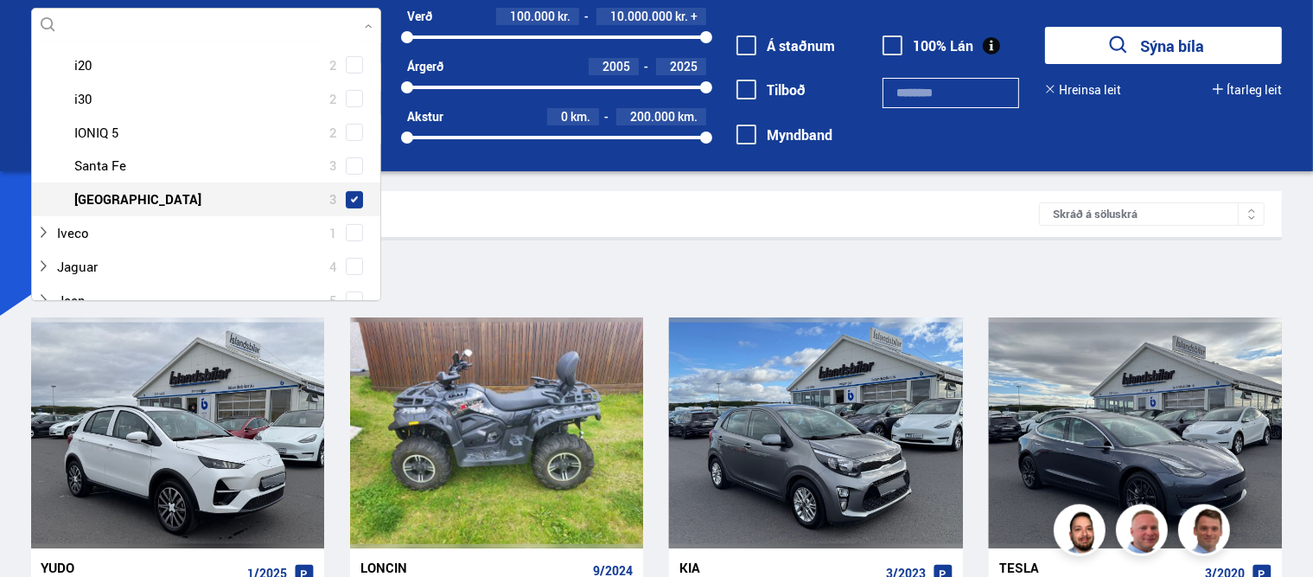
scroll to position [593, 0]
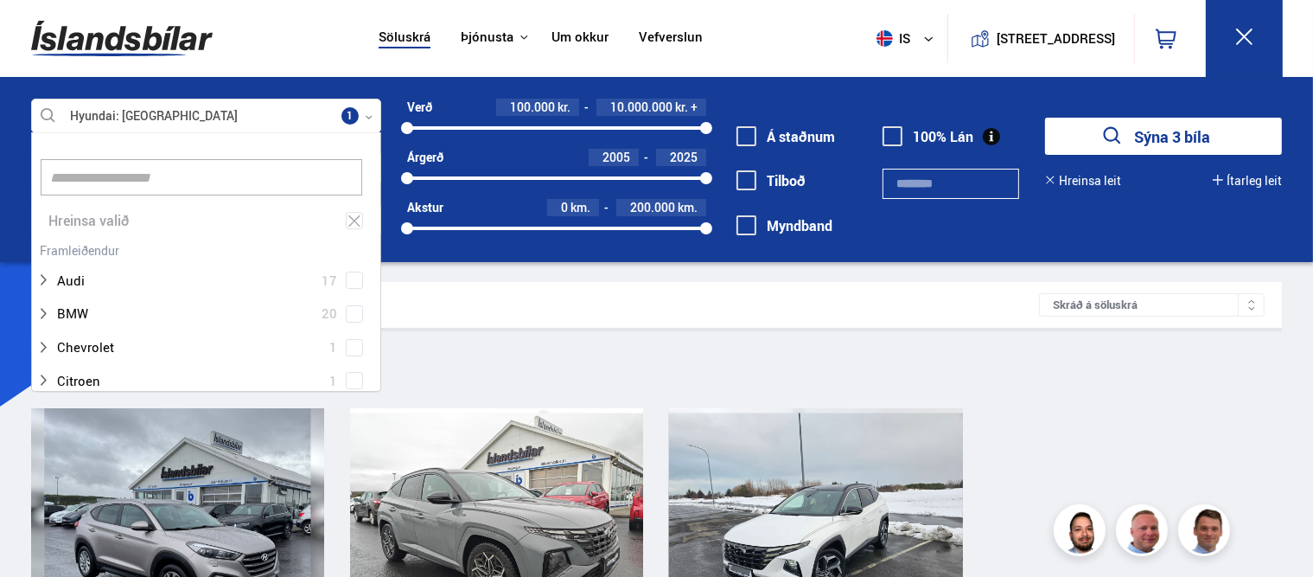
scroll to position [273, 0]
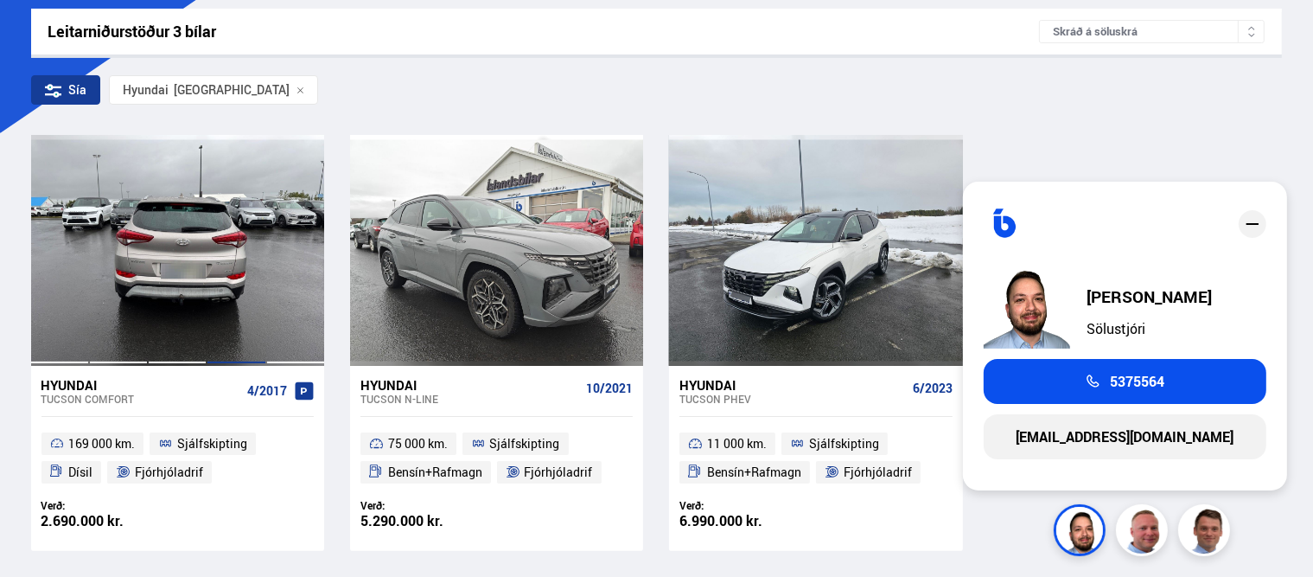
click at [244, 258] on div at bounding box center [236, 250] width 59 height 230
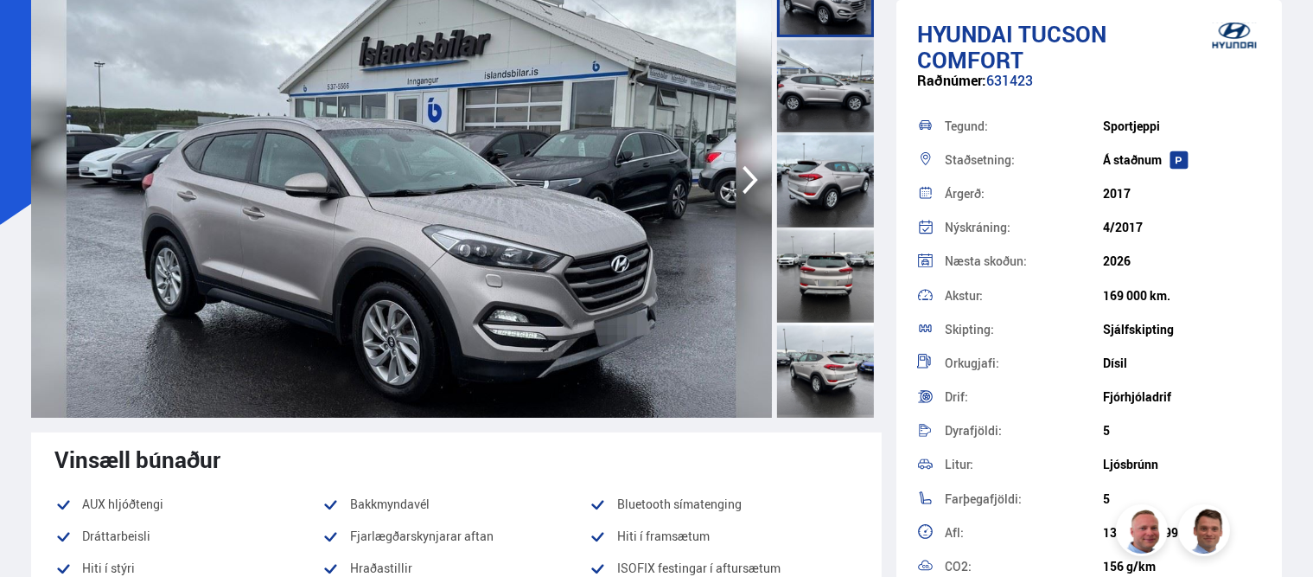
scroll to position [91, 0]
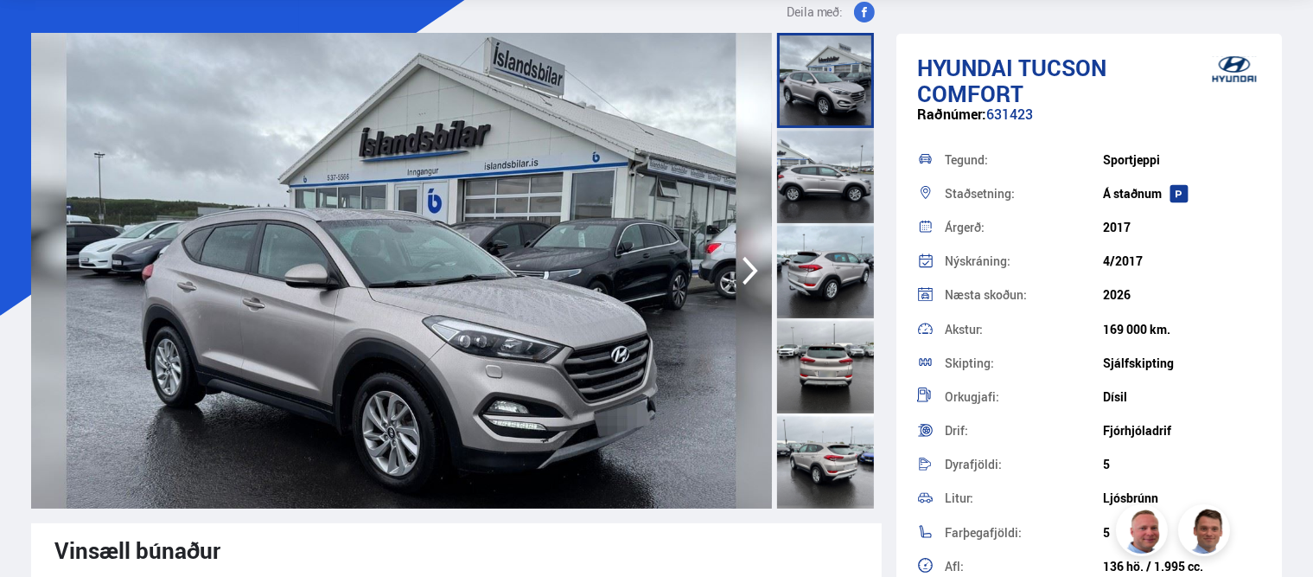
click at [751, 269] on icon "button" at bounding box center [750, 271] width 35 height 42
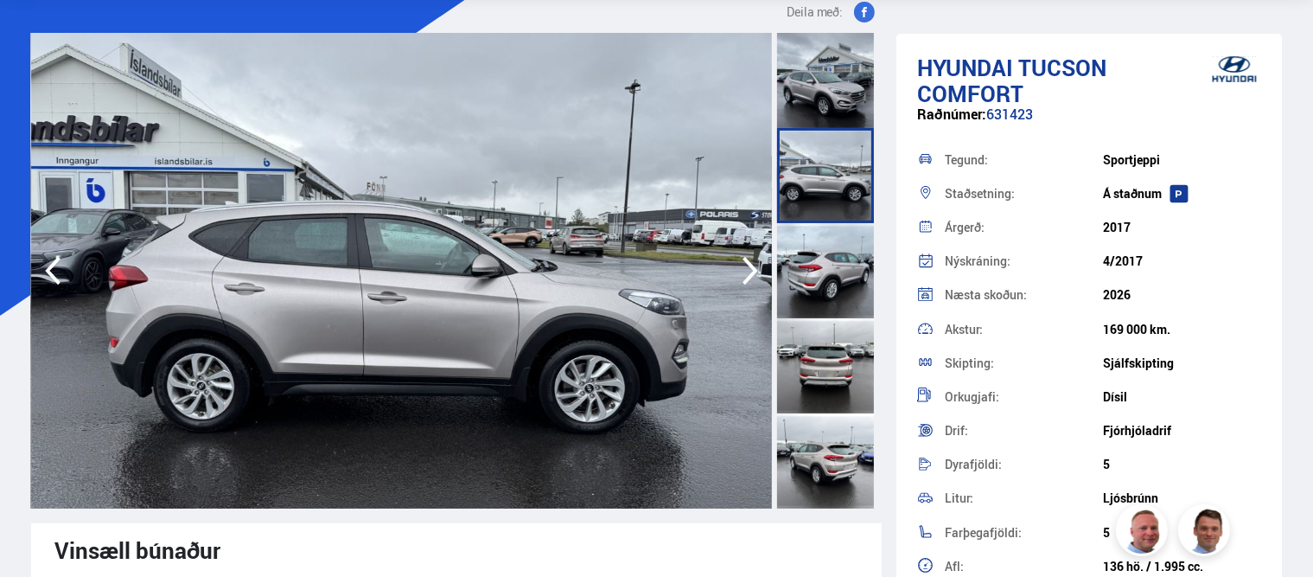
click at [751, 269] on icon "button" at bounding box center [750, 271] width 35 height 42
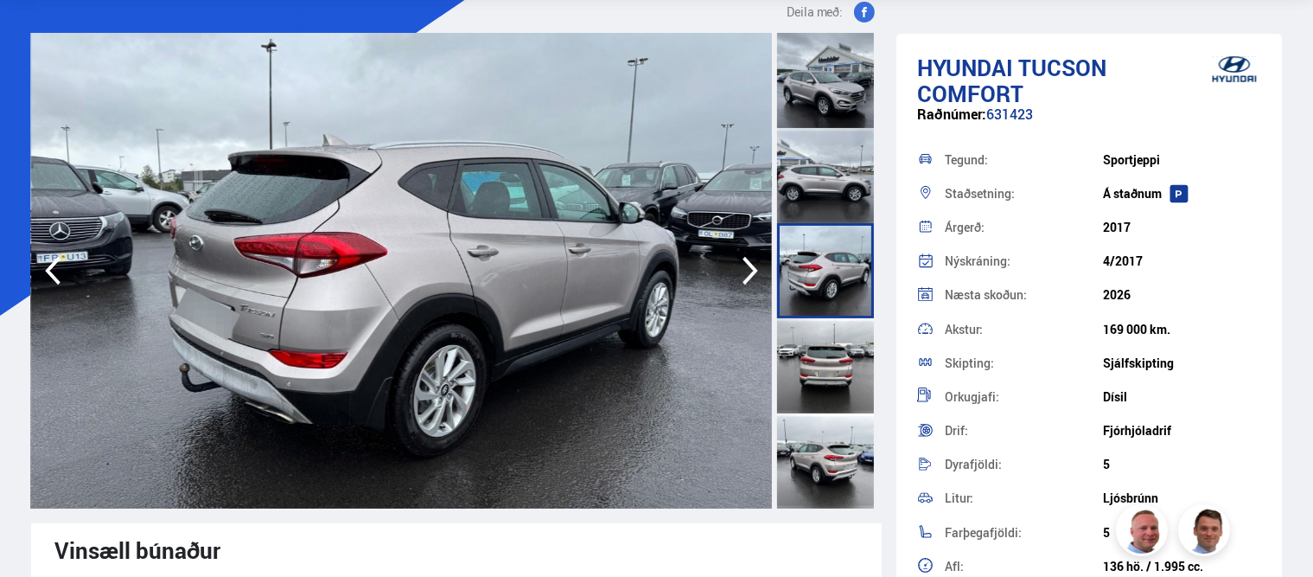
click at [751, 269] on icon "button" at bounding box center [750, 271] width 35 height 42
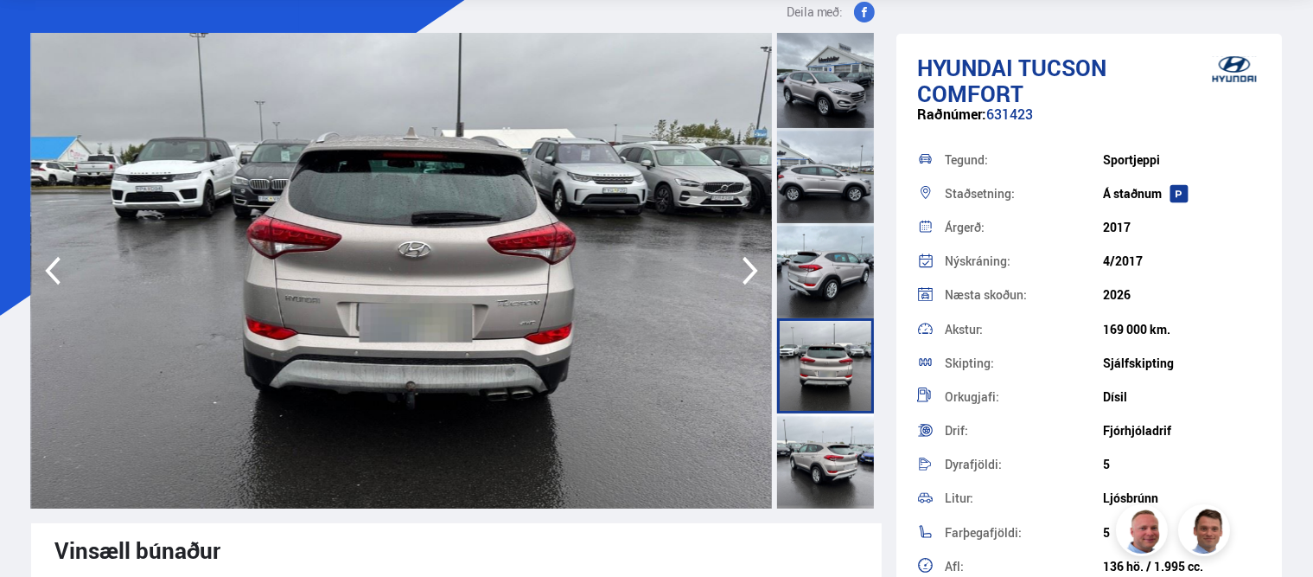
click at [751, 269] on icon "button" at bounding box center [750, 271] width 35 height 42
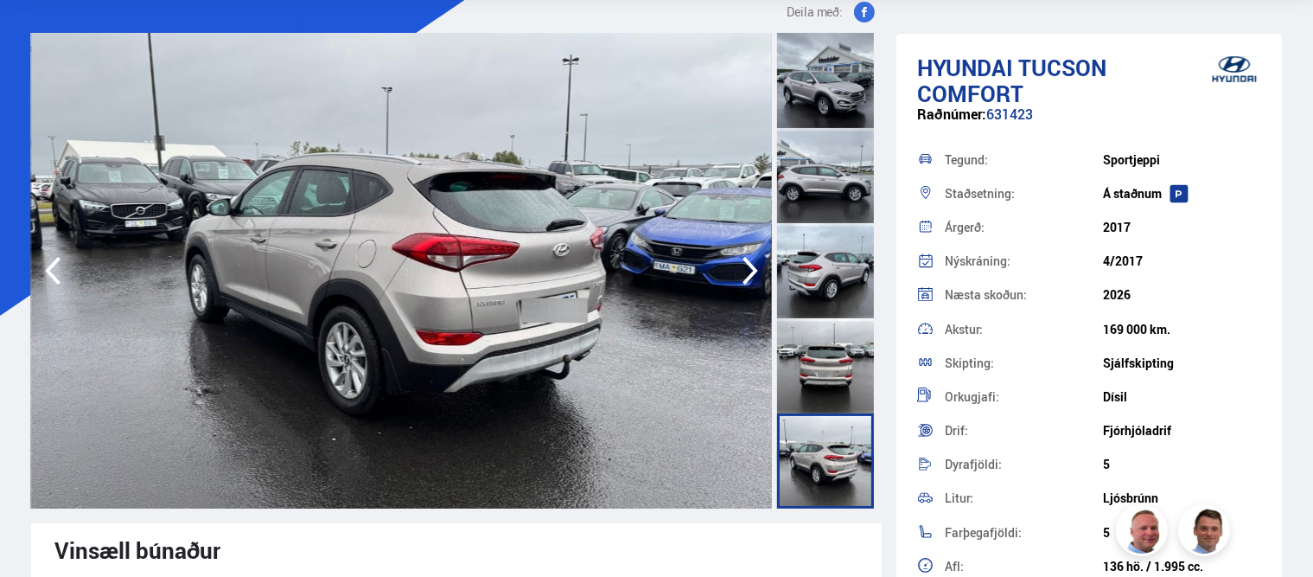
click at [749, 271] on icon "button" at bounding box center [750, 271] width 35 height 42
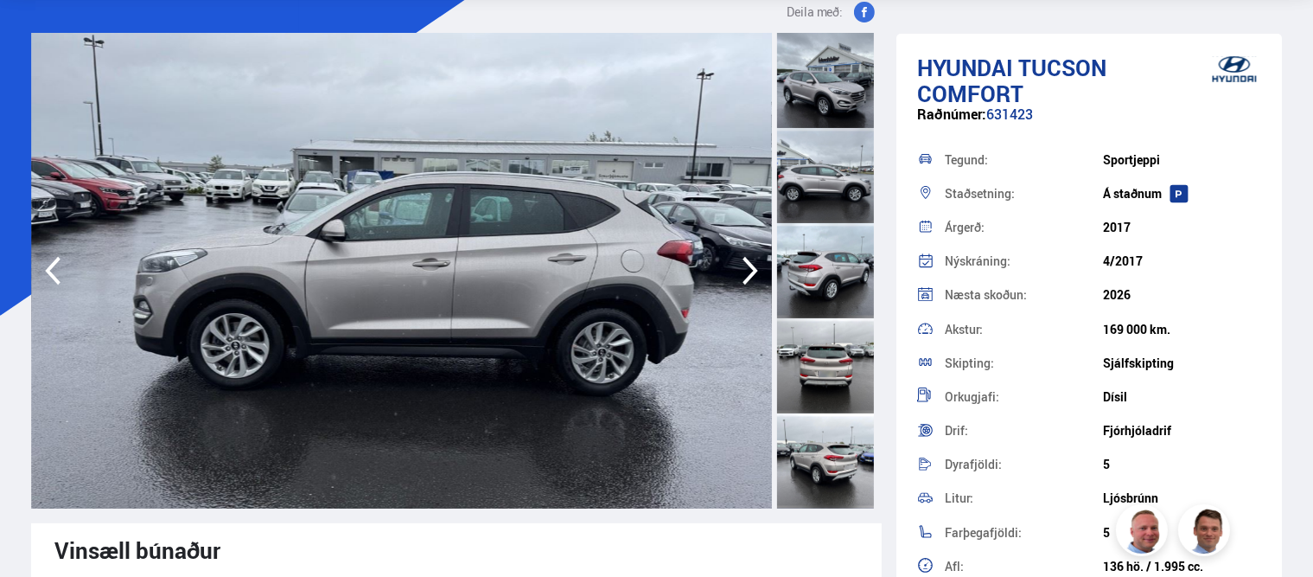
click at [749, 271] on icon "button" at bounding box center [750, 271] width 35 height 42
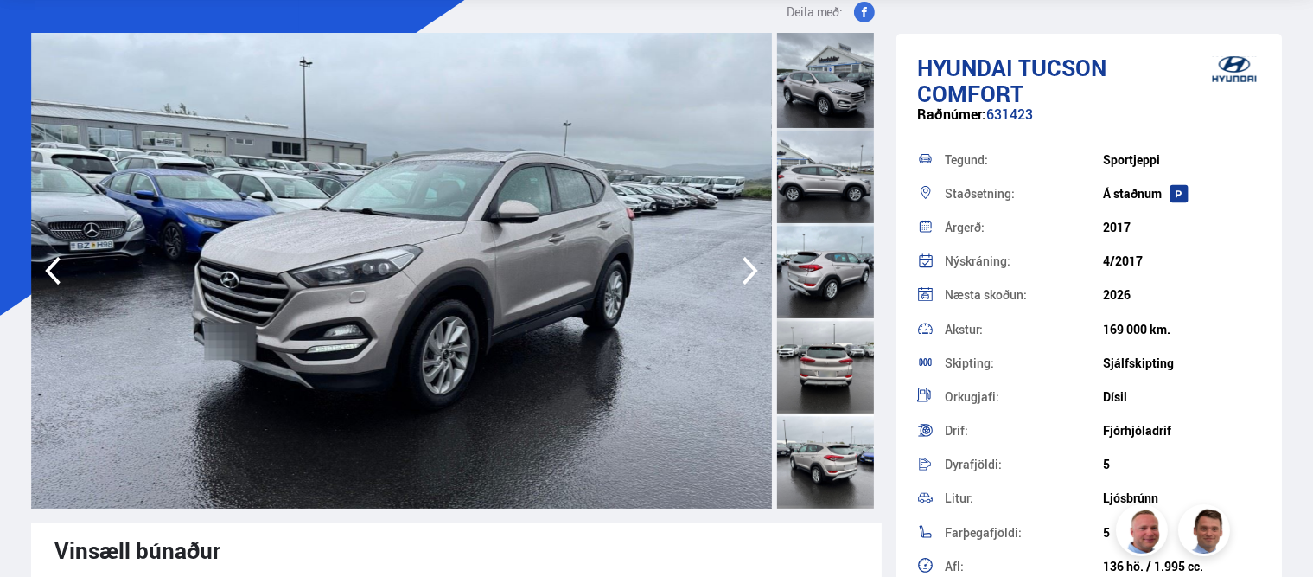
click at [749, 271] on icon "button" at bounding box center [750, 271] width 35 height 42
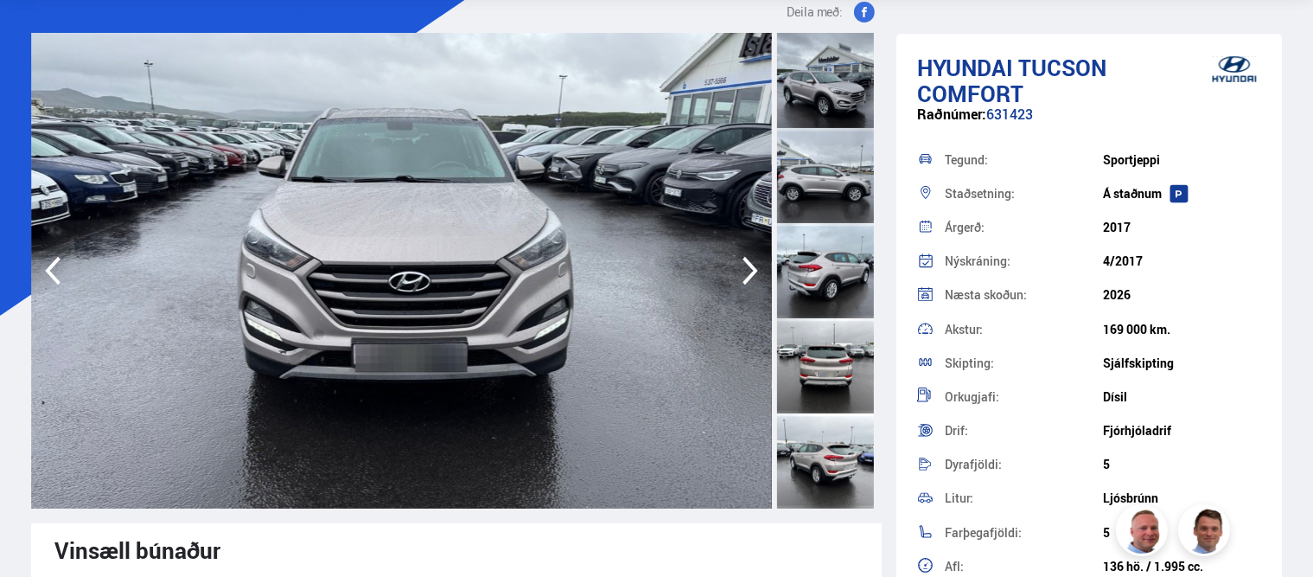
click at [749, 271] on icon "button" at bounding box center [750, 271] width 35 height 42
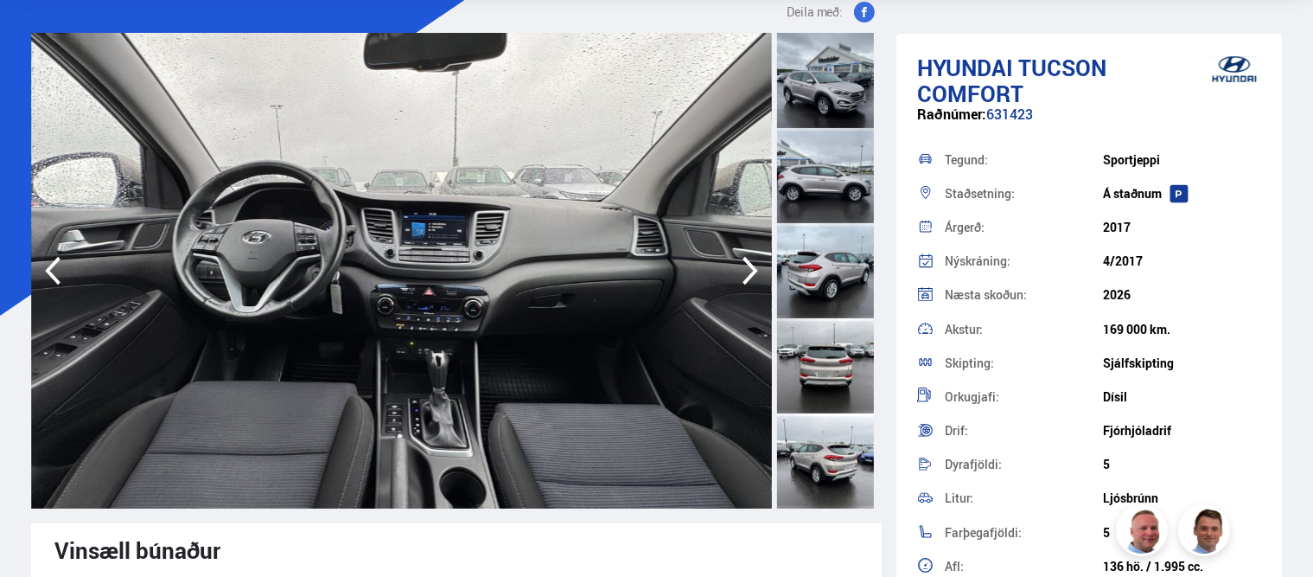
click at [749, 271] on icon "button" at bounding box center [750, 271] width 35 height 42
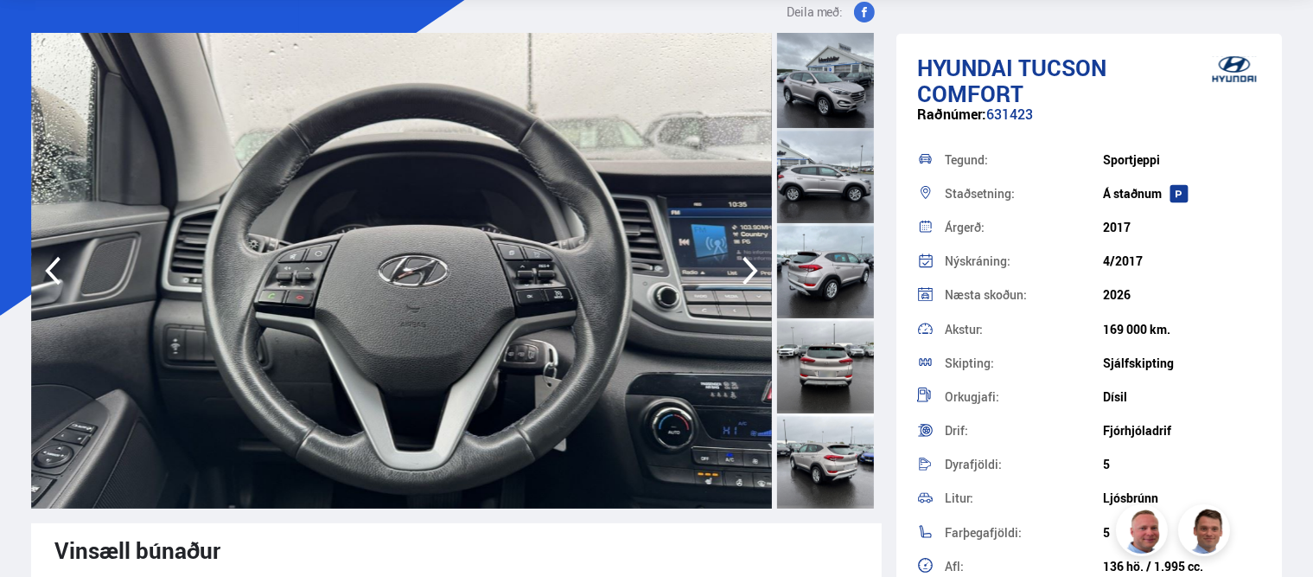
click at [749, 271] on icon "button" at bounding box center [750, 271] width 35 height 42
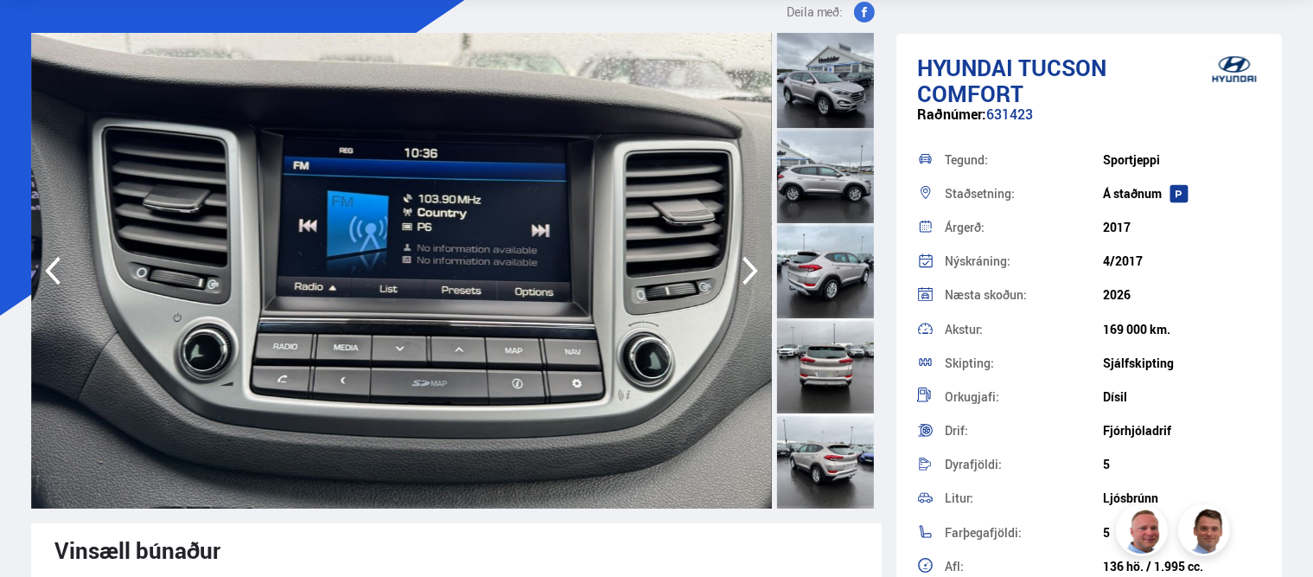
click at [749, 271] on icon "button" at bounding box center [750, 271] width 35 height 42
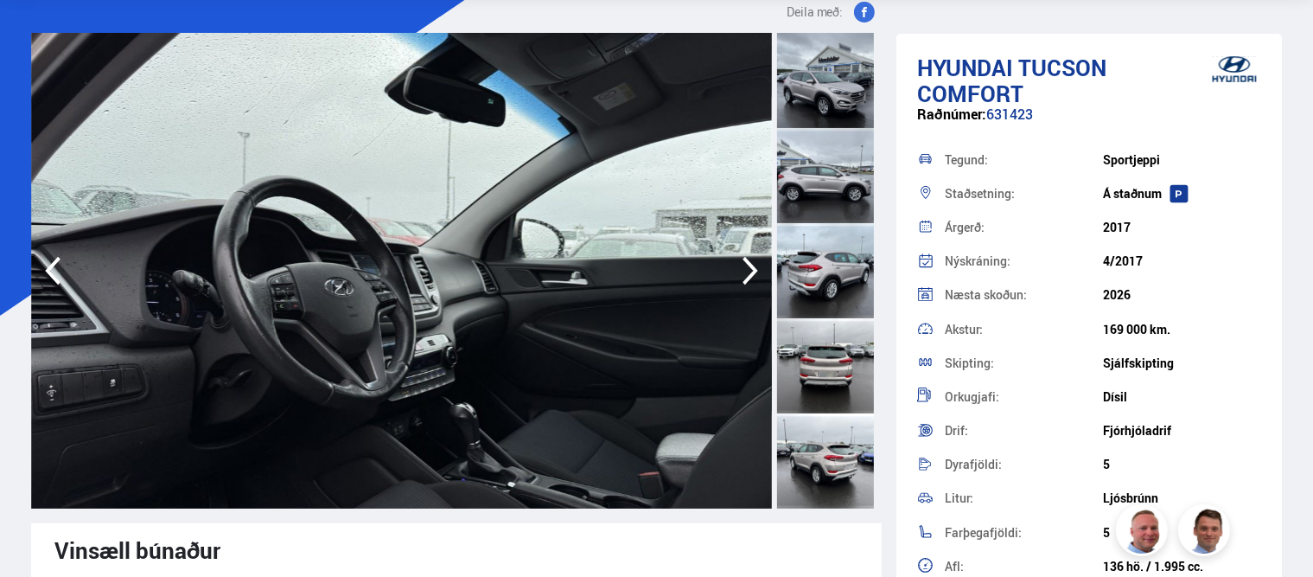
click at [749, 271] on icon "button" at bounding box center [750, 271] width 35 height 42
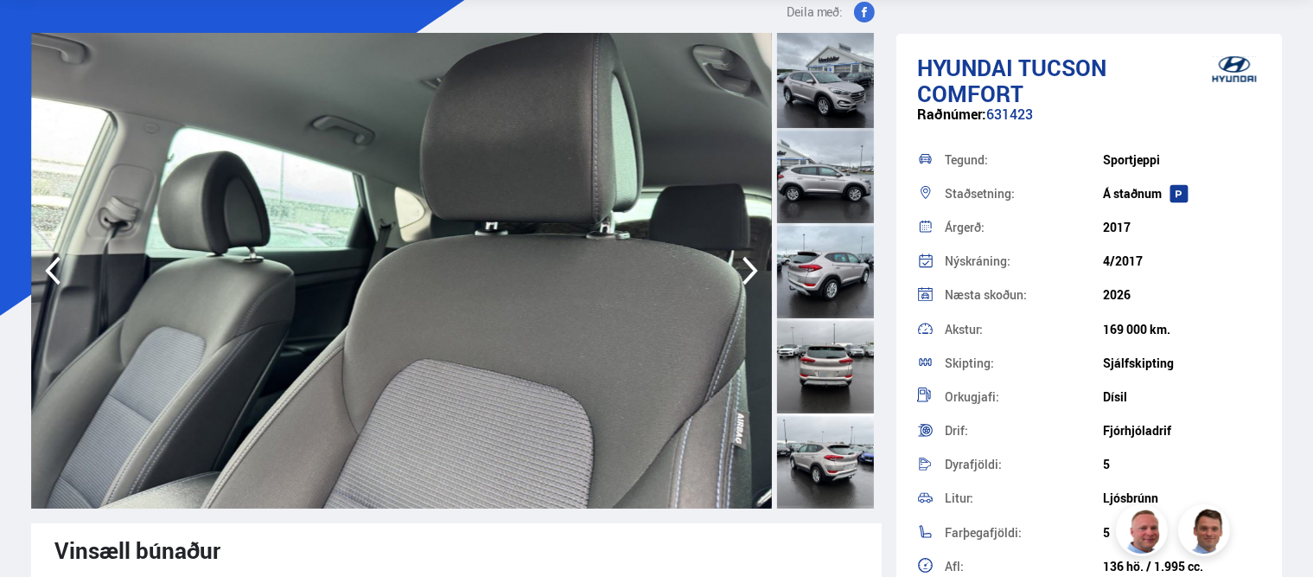
click at [749, 271] on icon "button" at bounding box center [750, 271] width 35 height 42
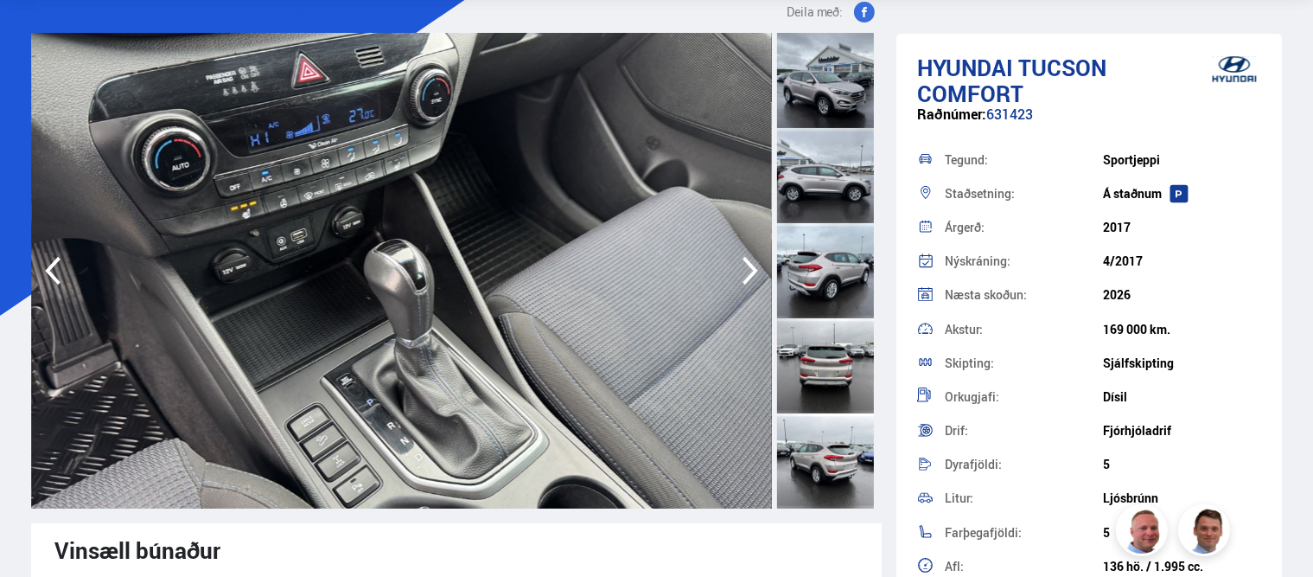
click at [749, 269] on icon "button" at bounding box center [750, 271] width 35 height 42
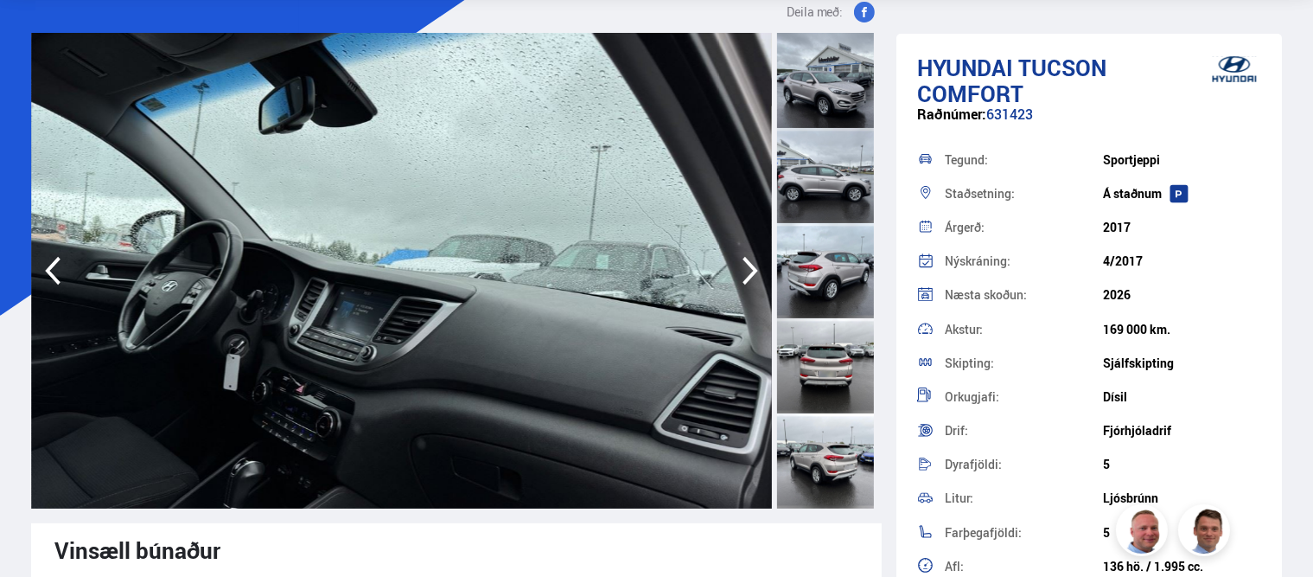
click at [739, 258] on icon "button" at bounding box center [750, 271] width 35 height 42
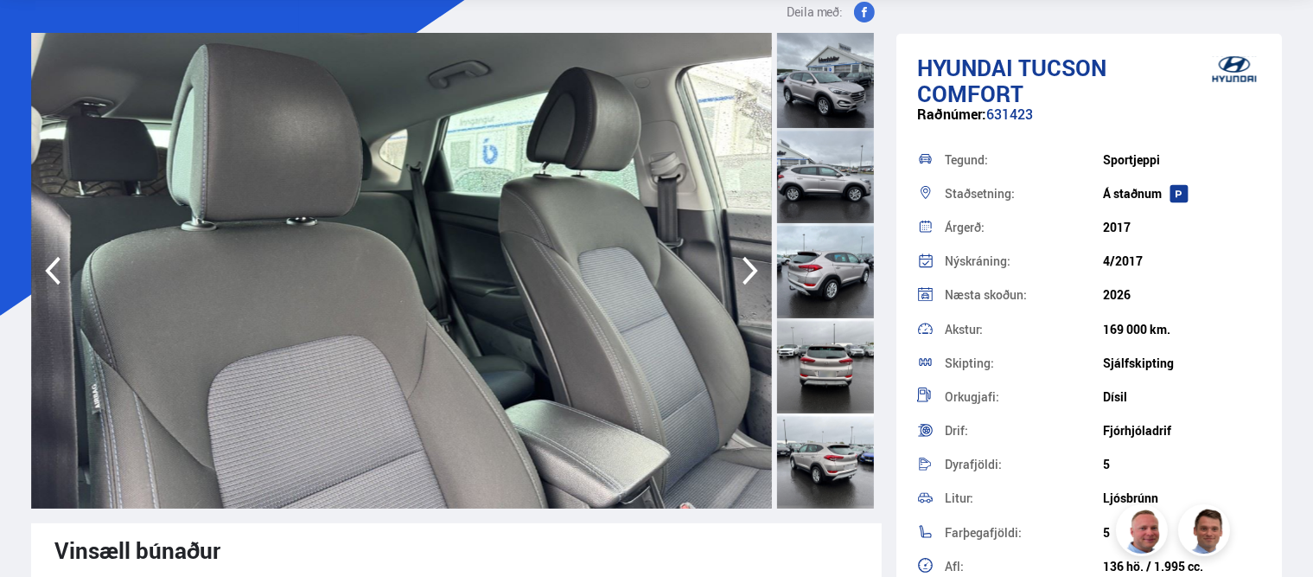
click at [738, 258] on icon "button" at bounding box center [750, 271] width 35 height 42
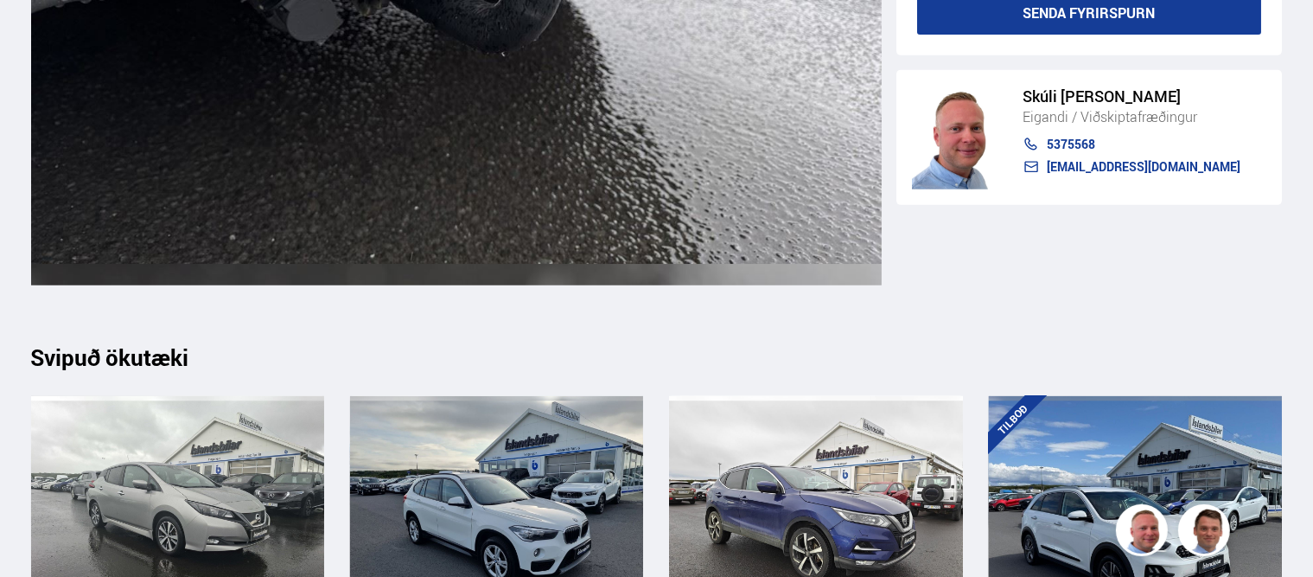
scroll to position [20635, 0]
